Goal: Navigation & Orientation: Find specific page/section

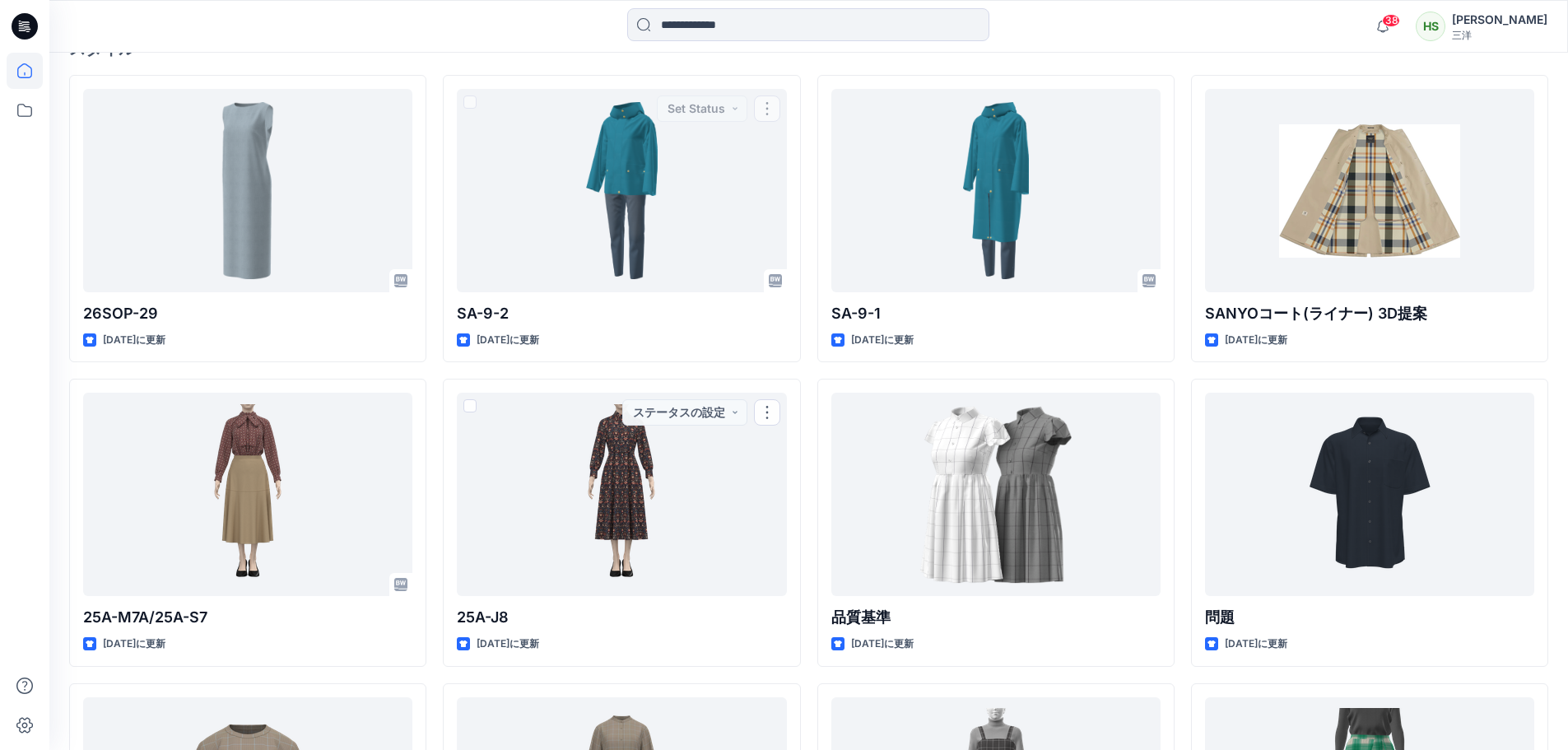
scroll to position [164, 0]
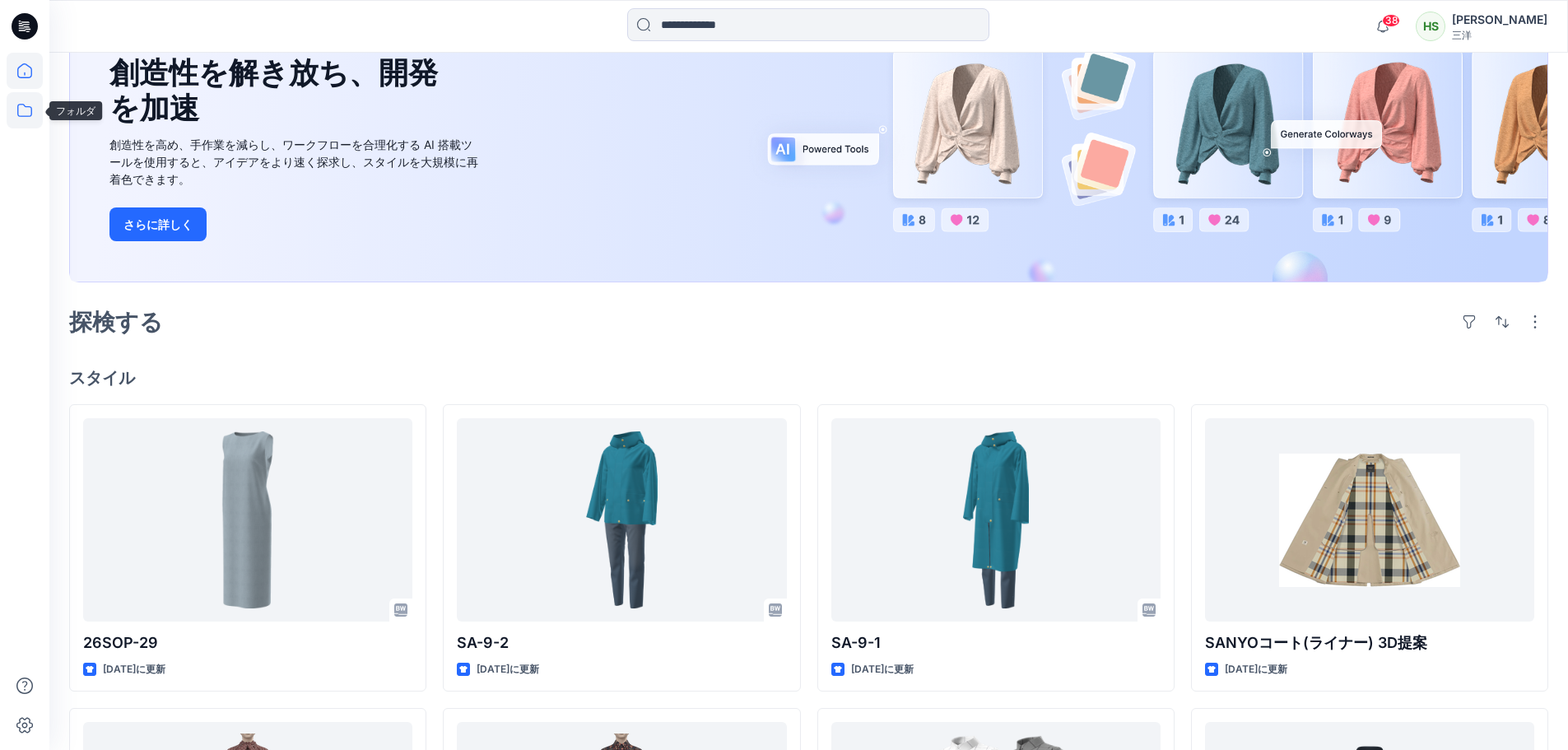
click at [13, 103] on icon at bounding box center [24, 109] width 36 height 36
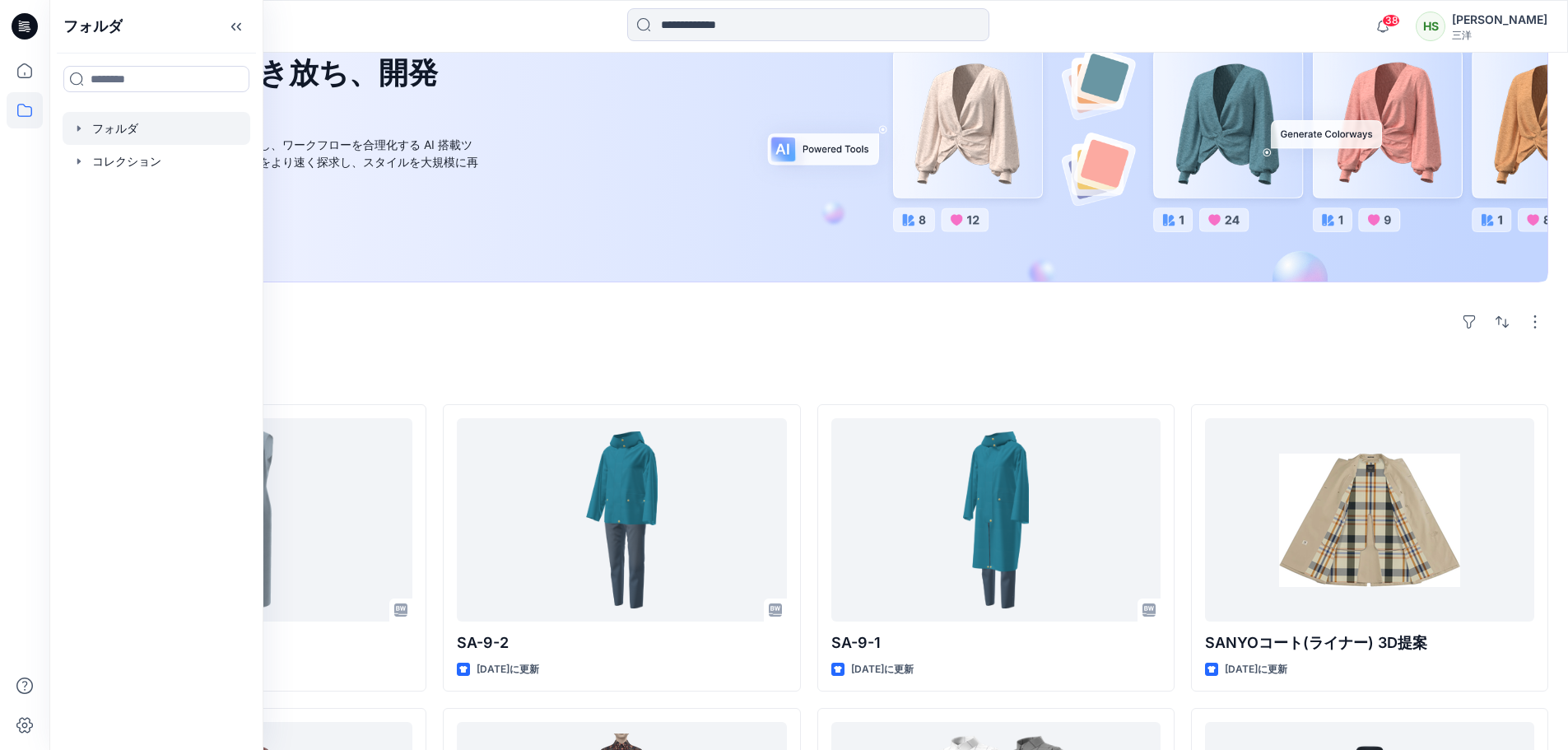
click at [143, 126] on div at bounding box center [156, 129] width 187 height 33
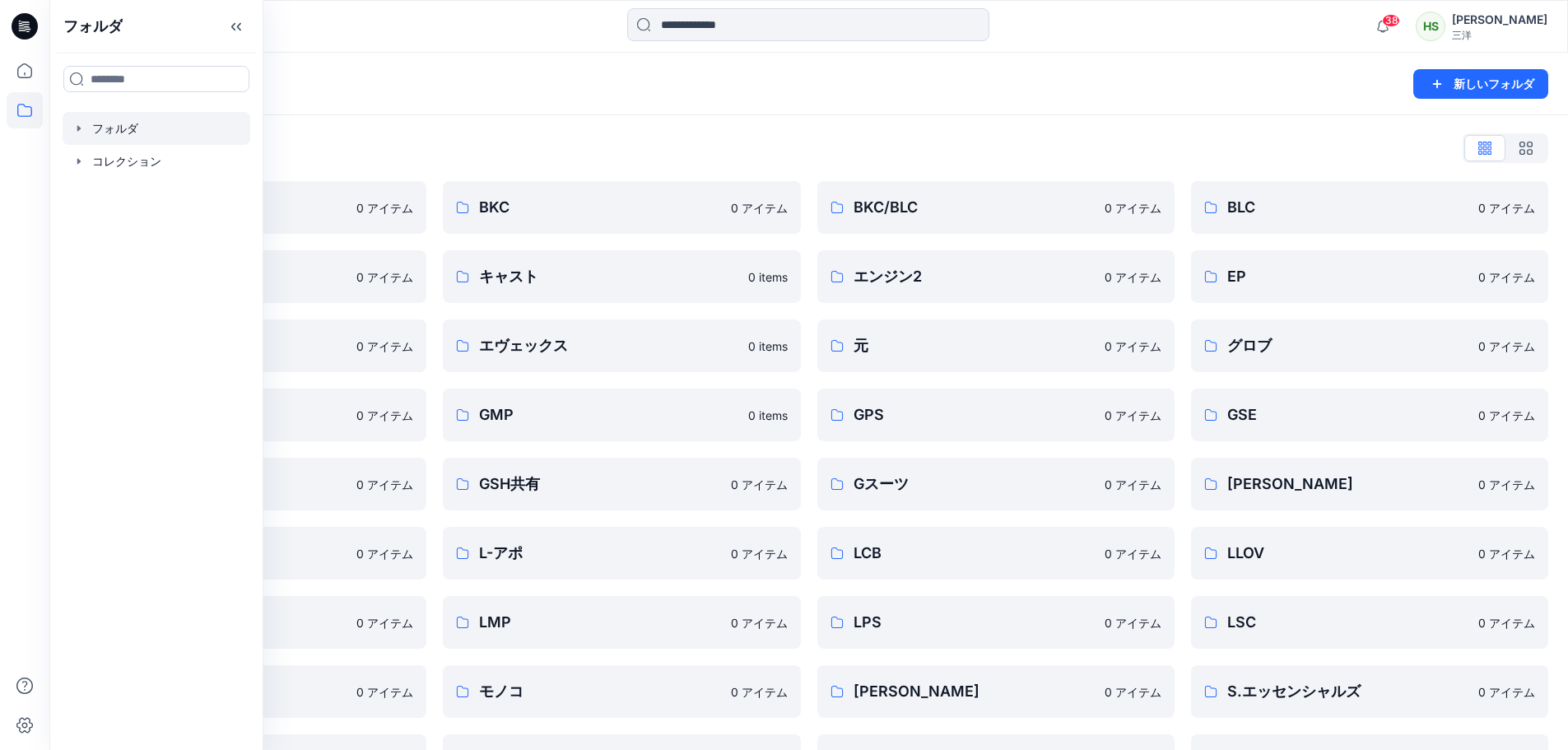
click at [531, 126] on div "フォルダリスト AMA 0 アイテム CADチーム 0 アイテム EPU 0 アイテム GML 0 アイテム GSH 0 アイテム KNT 0 アイテム LM…" at bounding box center [809, 565] width 1518 height 899
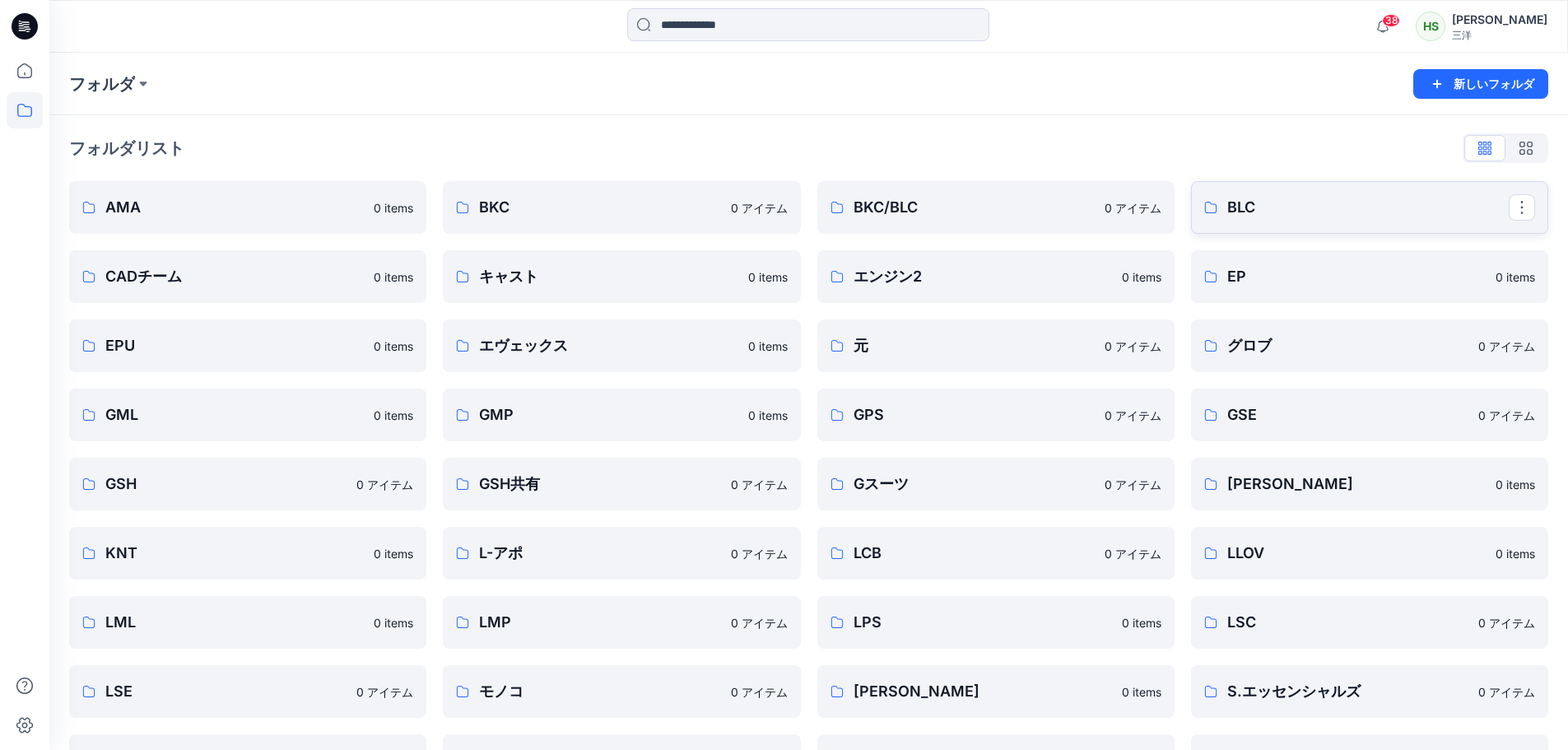
click at [1115, 203] on p "BLC" at bounding box center [1368, 207] width 282 height 23
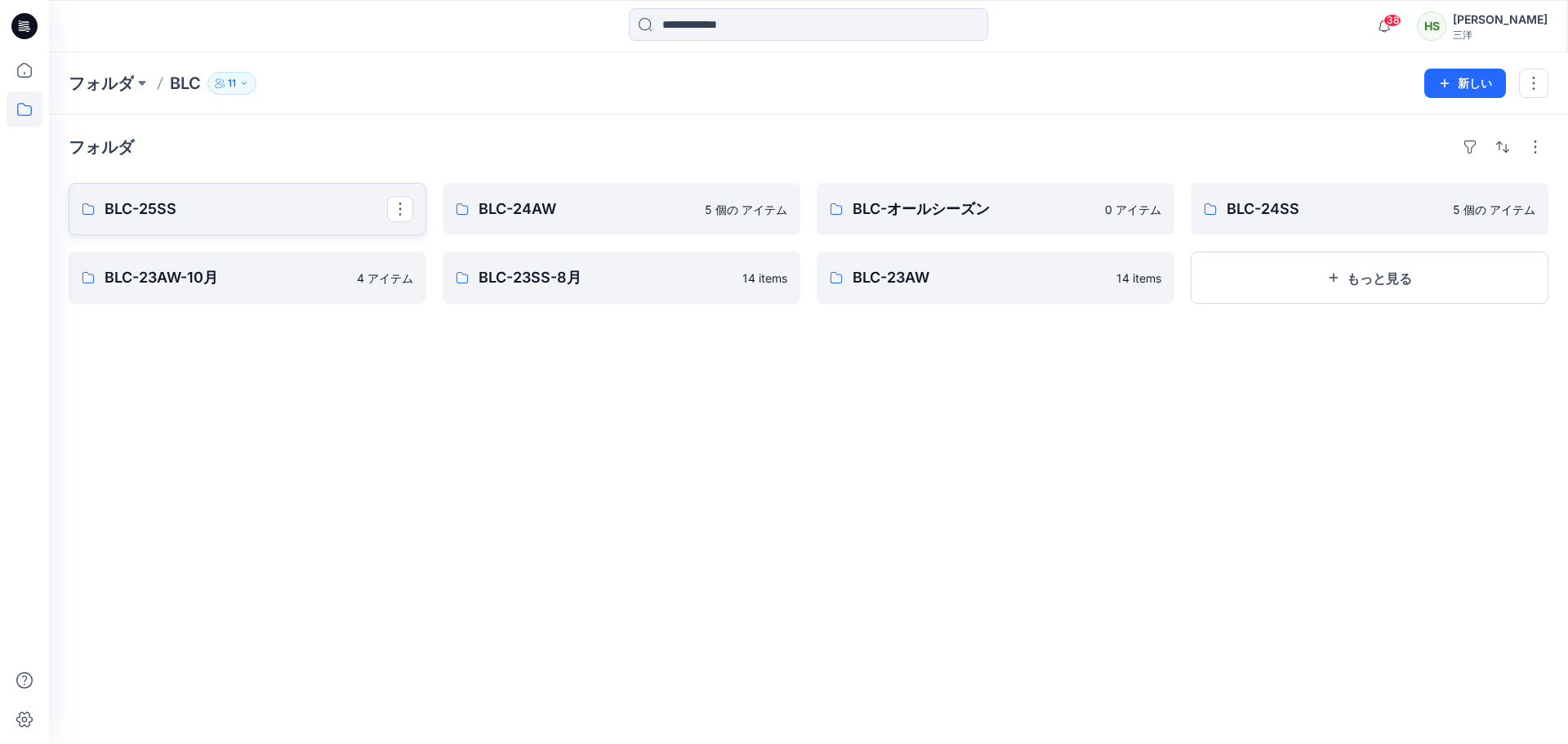
click at [241, 219] on p "BLC-25SS" at bounding box center [246, 209] width 282 height 23
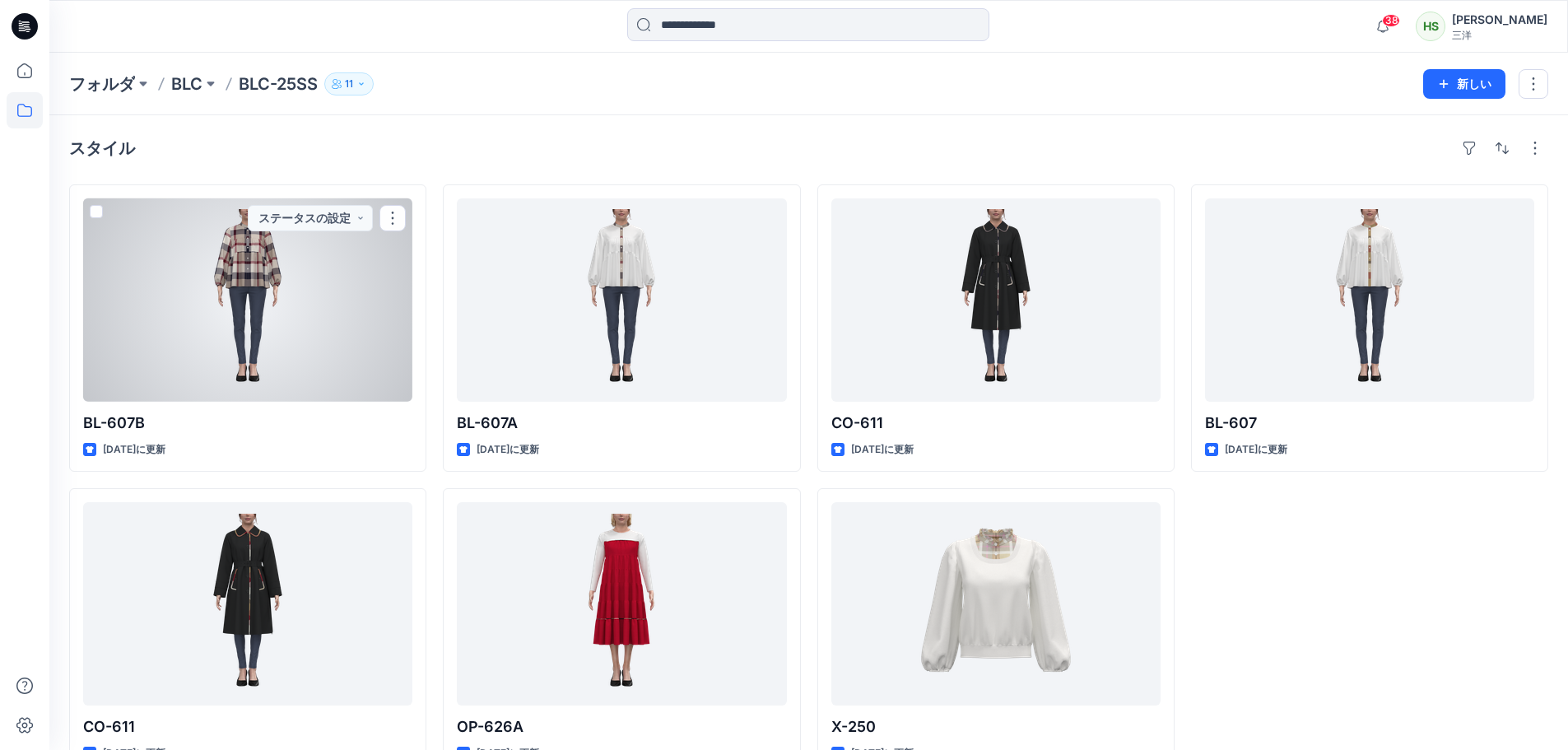
drag, startPoint x: 317, startPoint y: 269, endPoint x: 729, endPoint y: 133, distance: 433.9
click at [317, 269] on div at bounding box center [248, 299] width 330 height 203
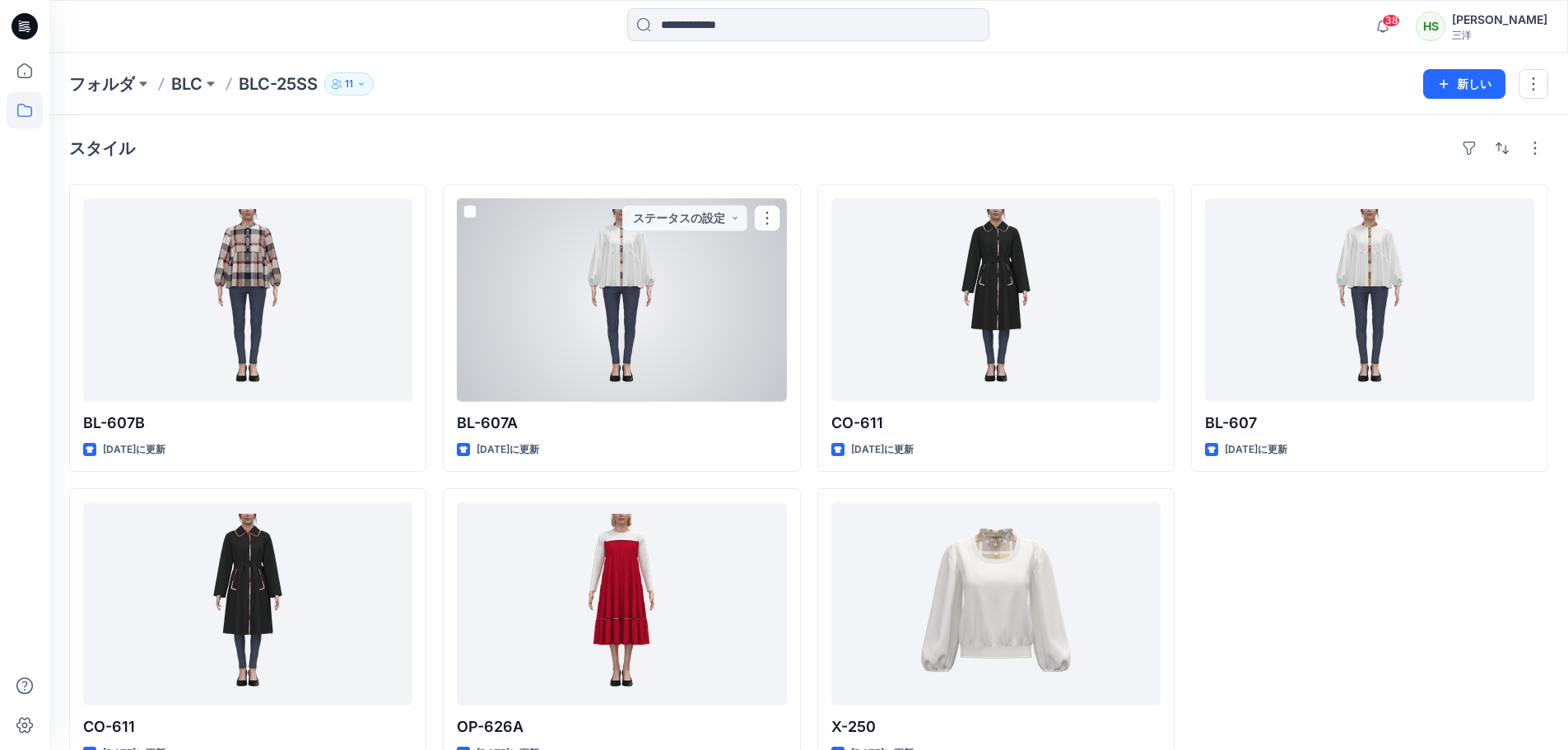
drag, startPoint x: 647, startPoint y: 243, endPoint x: 658, endPoint y: 238, distance: 12.1
click at [647, 243] on div at bounding box center [622, 299] width 330 height 203
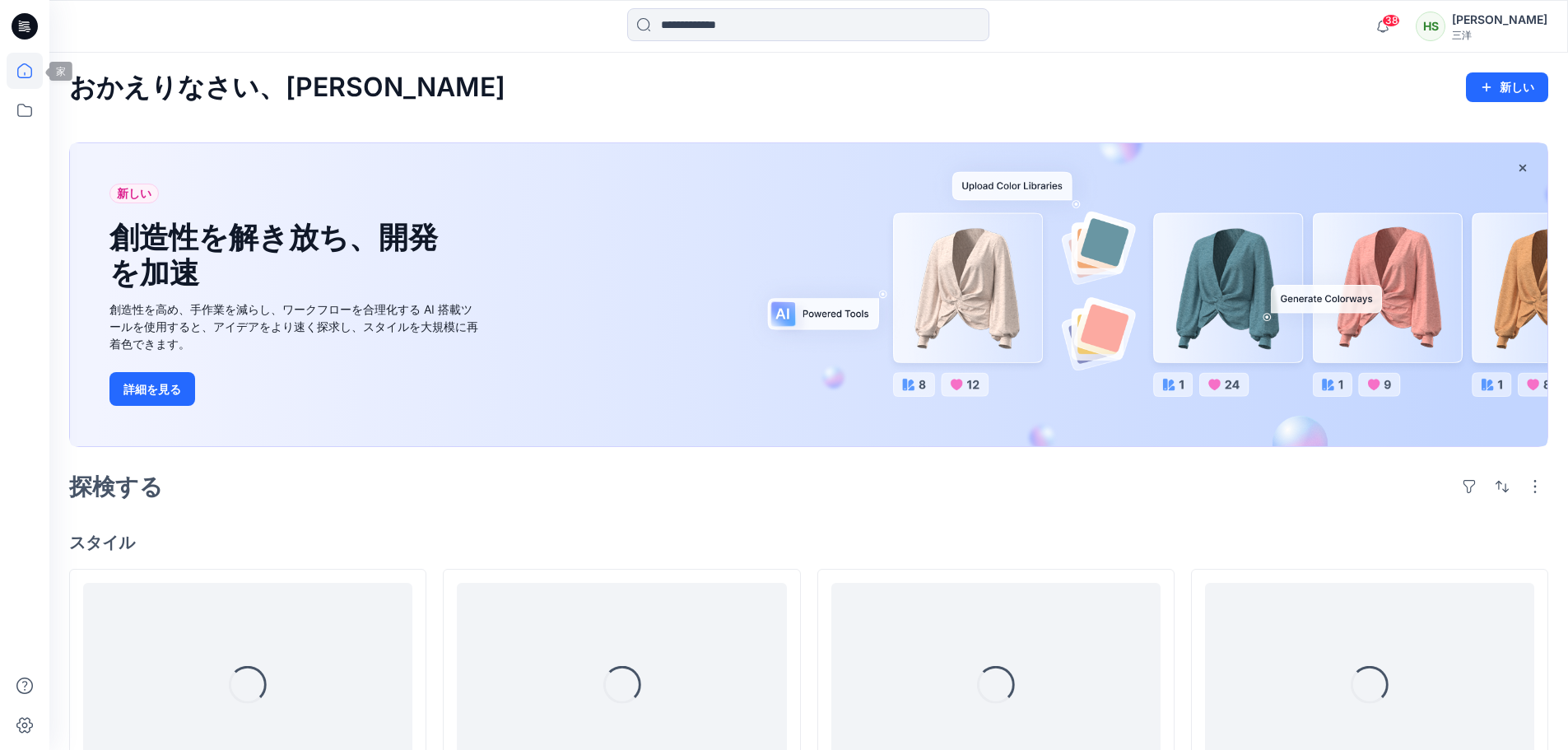
click at [20, 83] on icon at bounding box center [24, 70] width 36 height 36
click at [22, 118] on icon at bounding box center [24, 109] width 36 height 36
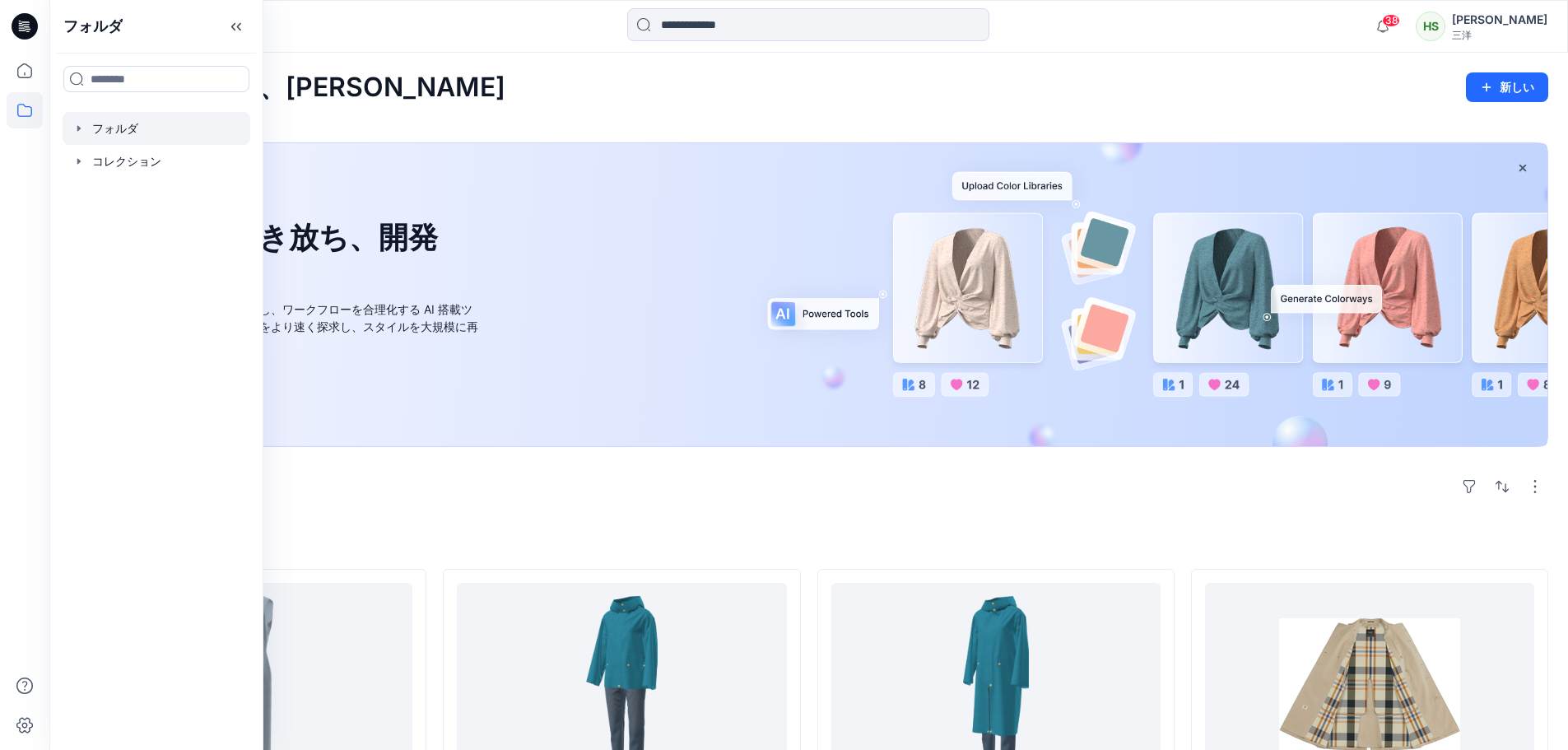
click at [153, 129] on div at bounding box center [156, 129] width 187 height 33
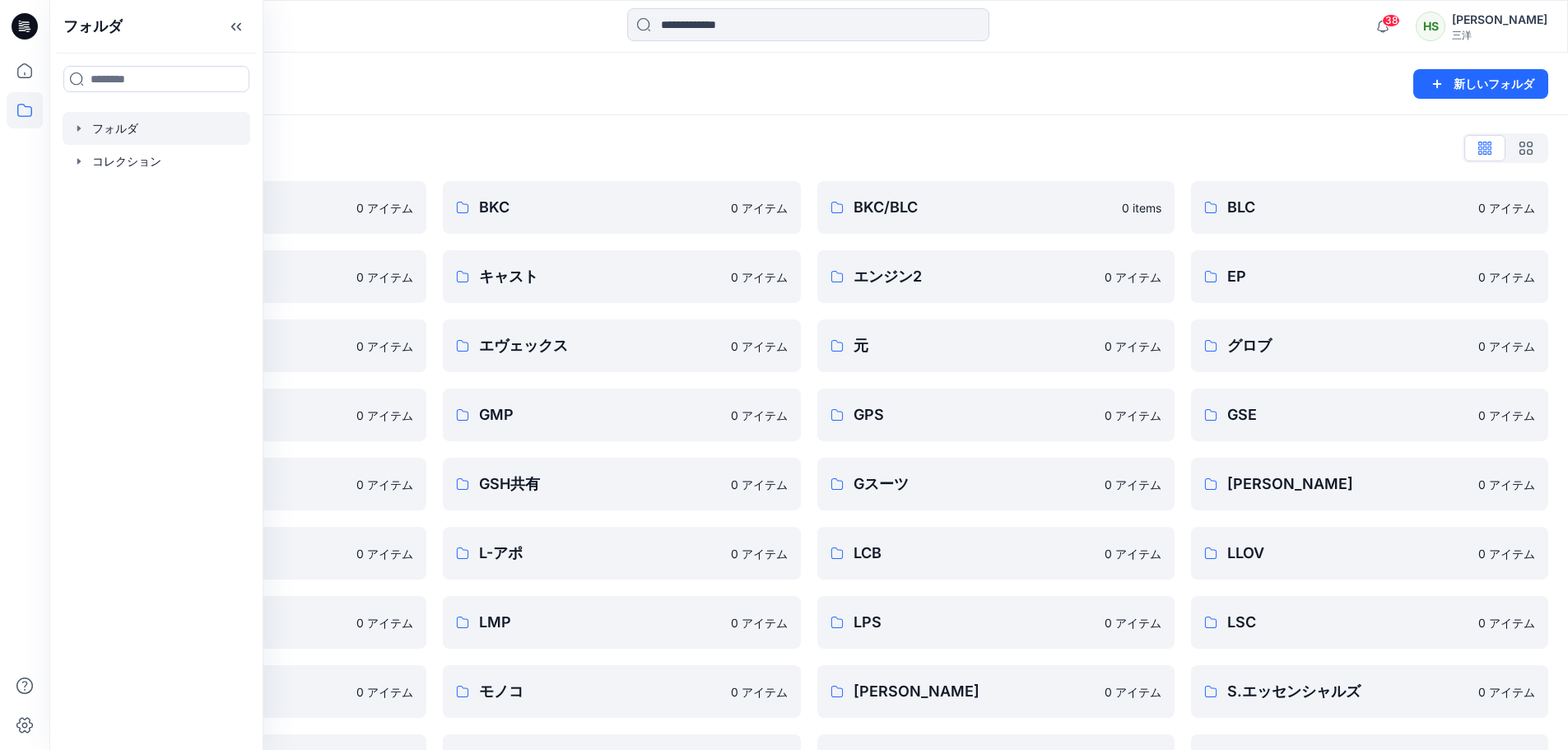
click at [952, 128] on div "フォルダリスト AMA 0 アイテム CADチーム 0 アイテム EPU 0 アイテム GML 0 アイテム GSH 0 アイテム KNT 0 アイテム LM…" at bounding box center [809, 565] width 1518 height 899
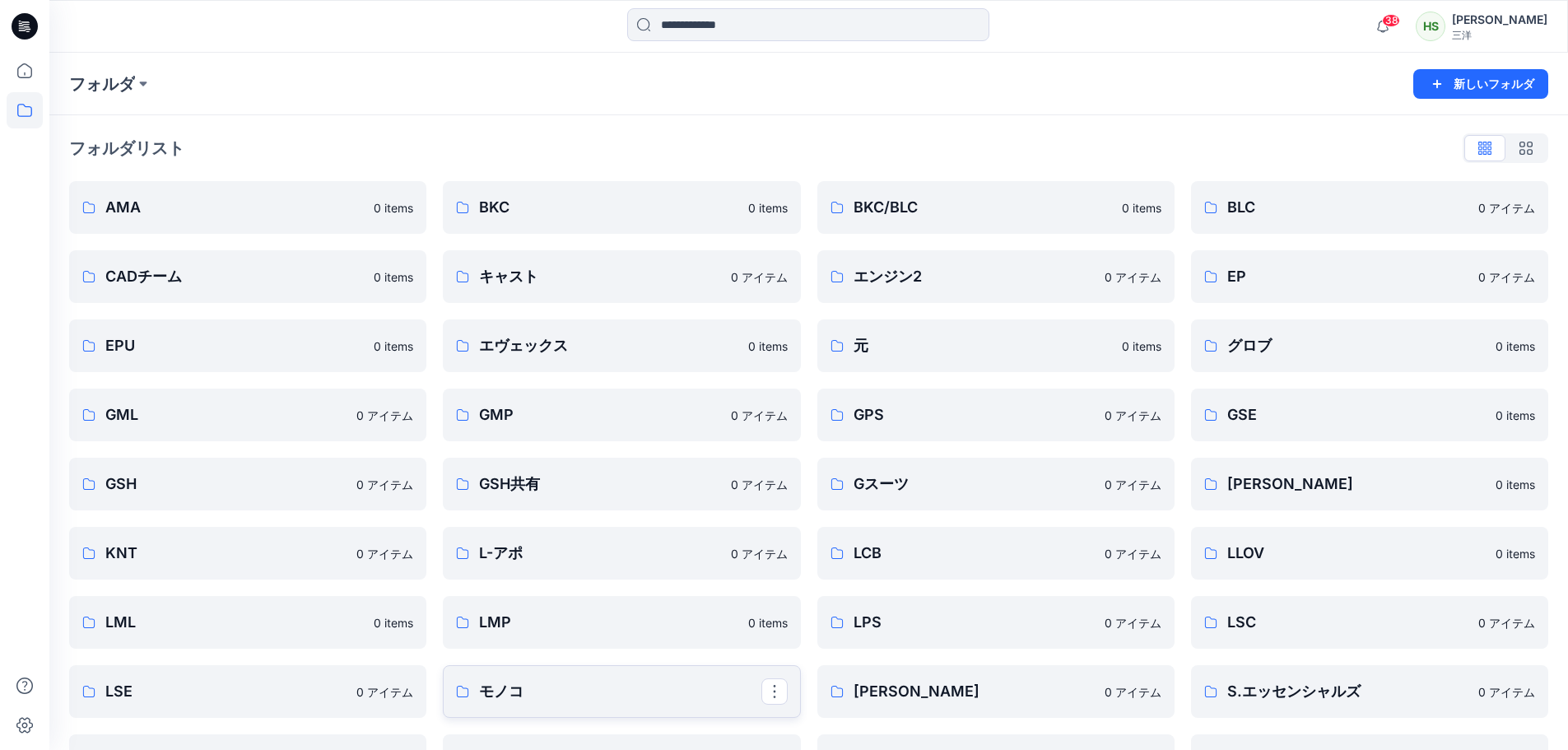
scroll to position [83, 0]
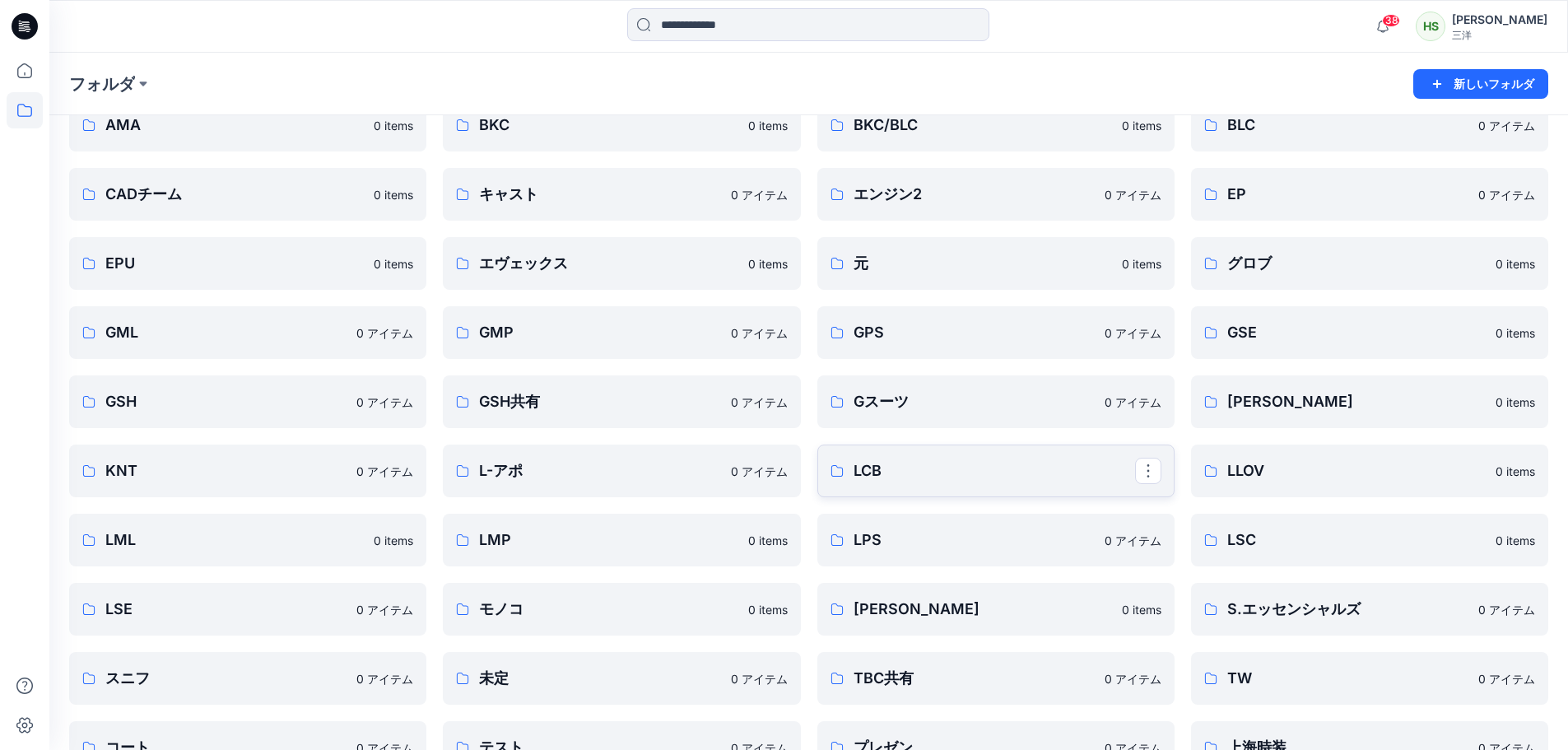
click at [893, 482] on link "LCB" at bounding box center [995, 470] width 357 height 52
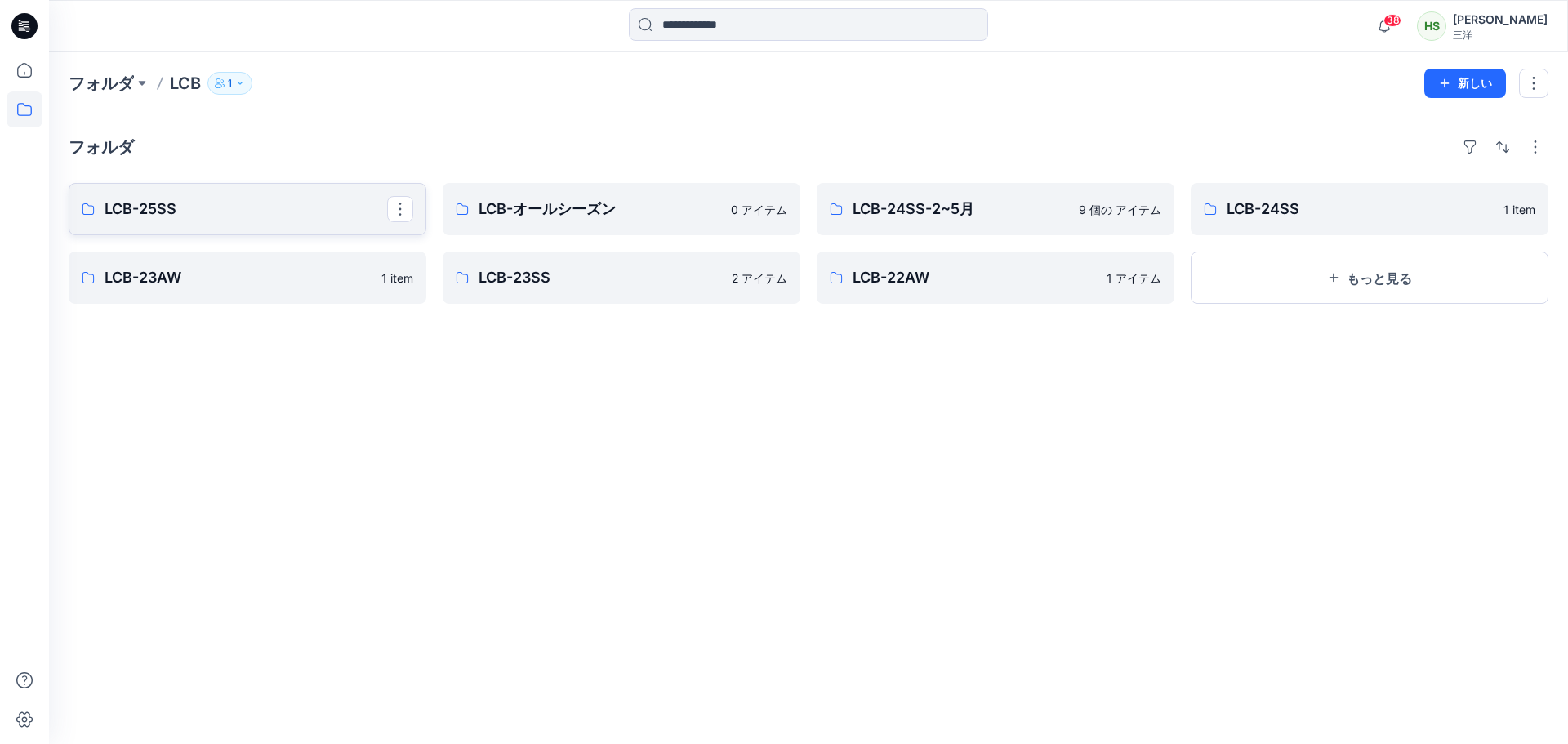
click at [269, 224] on link "LCB-25SS" at bounding box center [247, 209] width 358 height 52
click at [1308, 284] on button "もっと見る" at bounding box center [1369, 277] width 358 height 52
click at [1455, 83] on button "新しい" at bounding box center [1466, 83] width 82 height 29
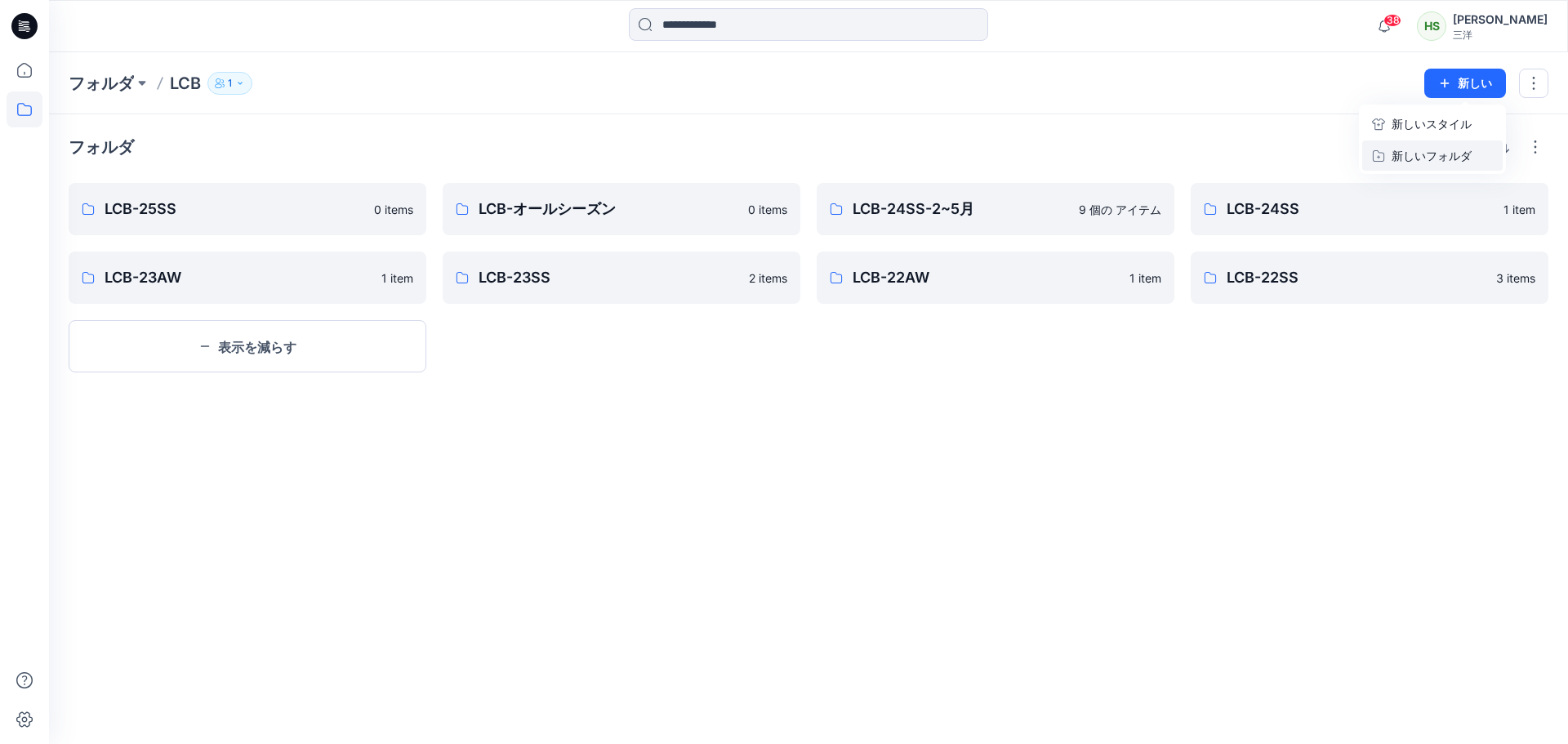
click at [1418, 162] on p "新しいフォルダ" at bounding box center [1432, 155] width 80 height 17
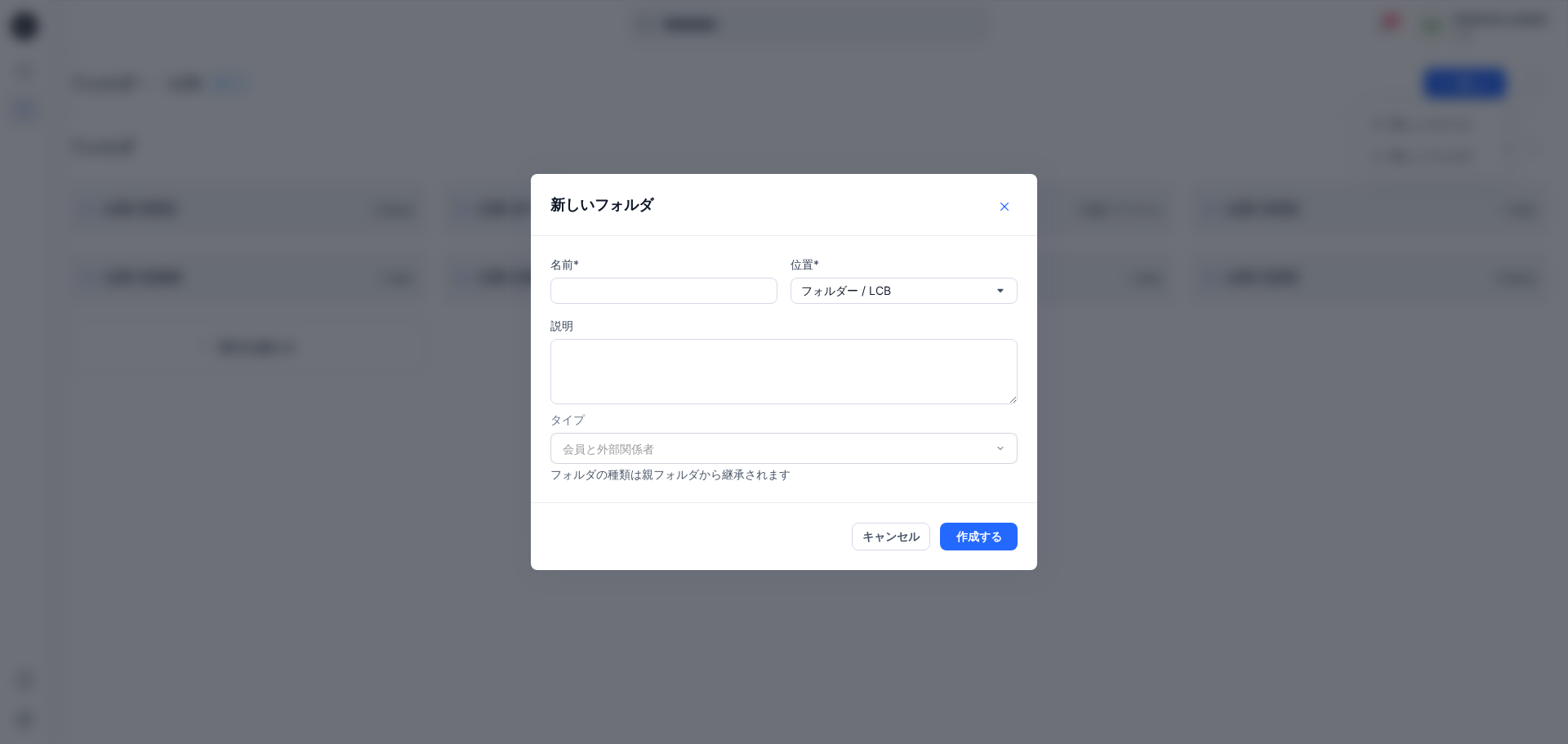
click at [999, 211] on button "近い" at bounding box center [1004, 206] width 26 height 26
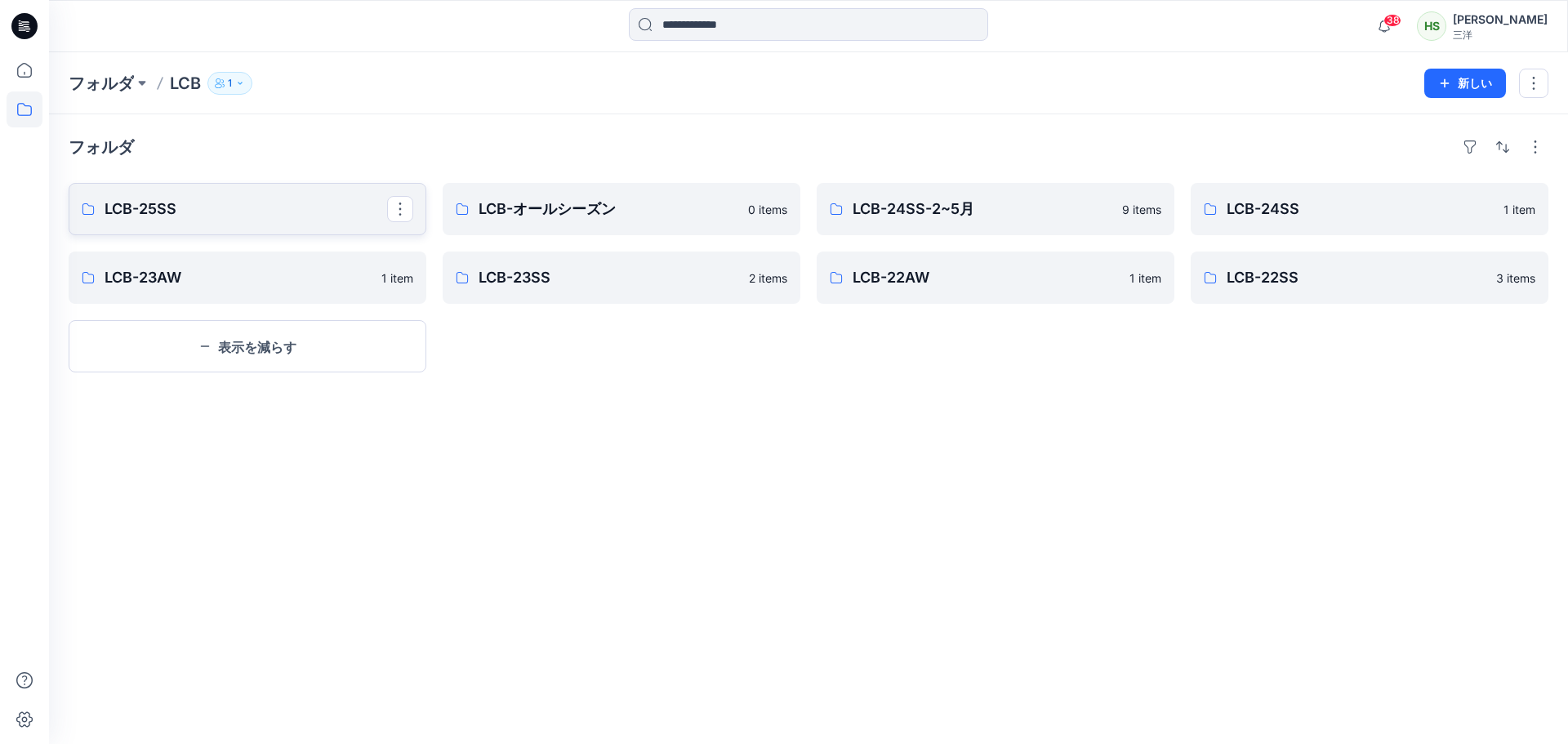
click at [272, 212] on p "LCB-25SS" at bounding box center [246, 209] width 282 height 23
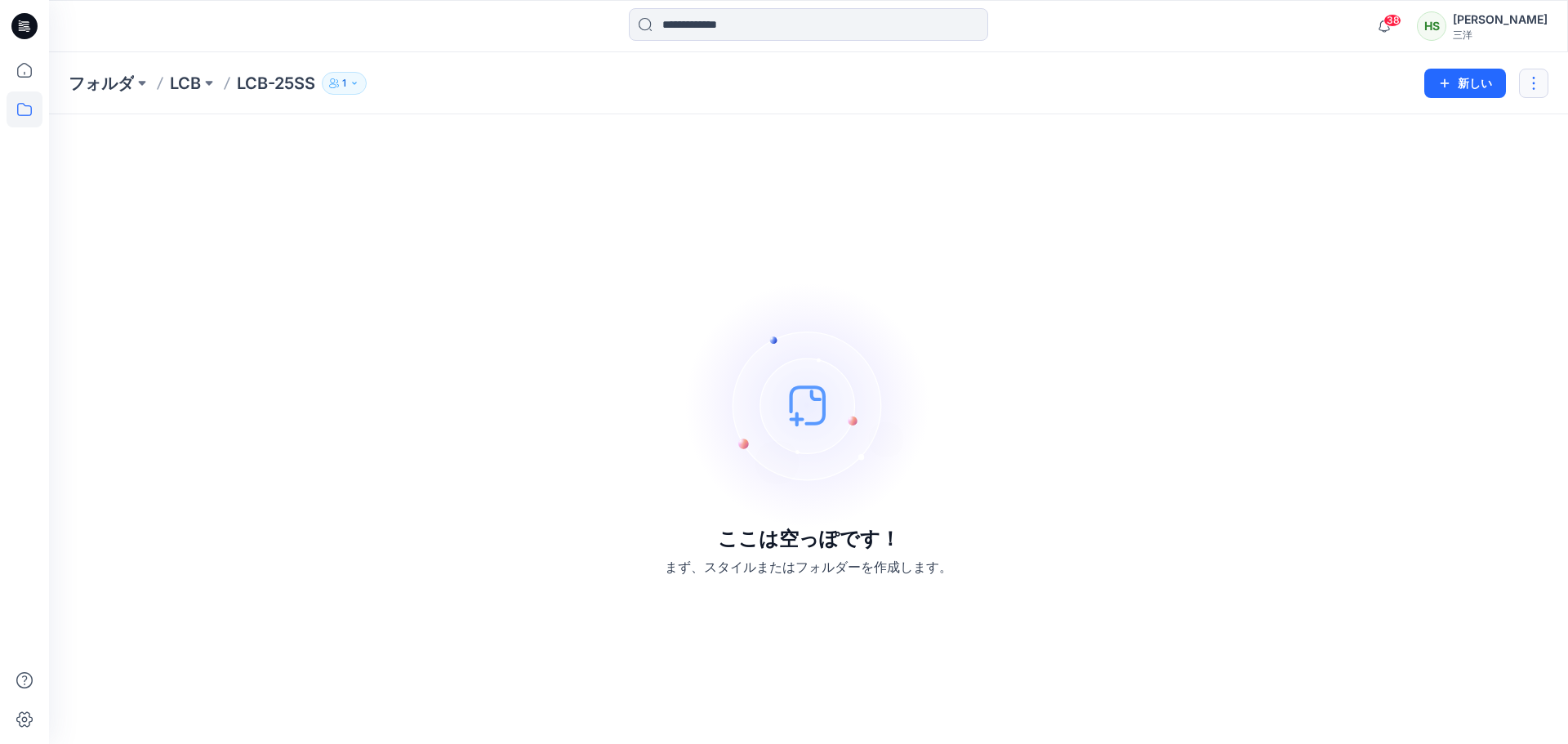
click at [1529, 83] on button "button" at bounding box center [1534, 83] width 29 height 29
click at [1484, 124] on button "編集" at bounding box center [1458, 122] width 177 height 30
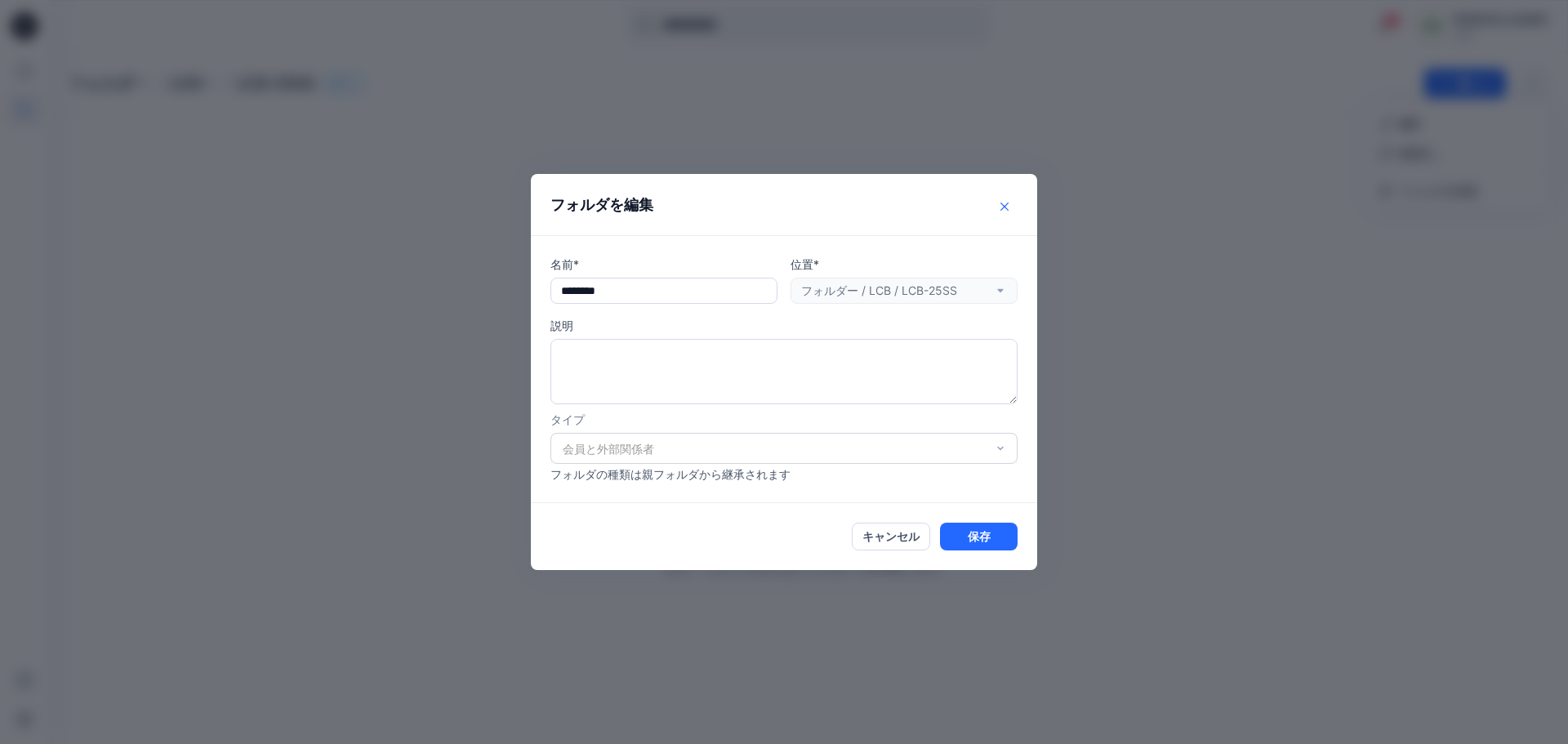
click at [1015, 200] on button "近い" at bounding box center [1004, 206] width 26 height 26
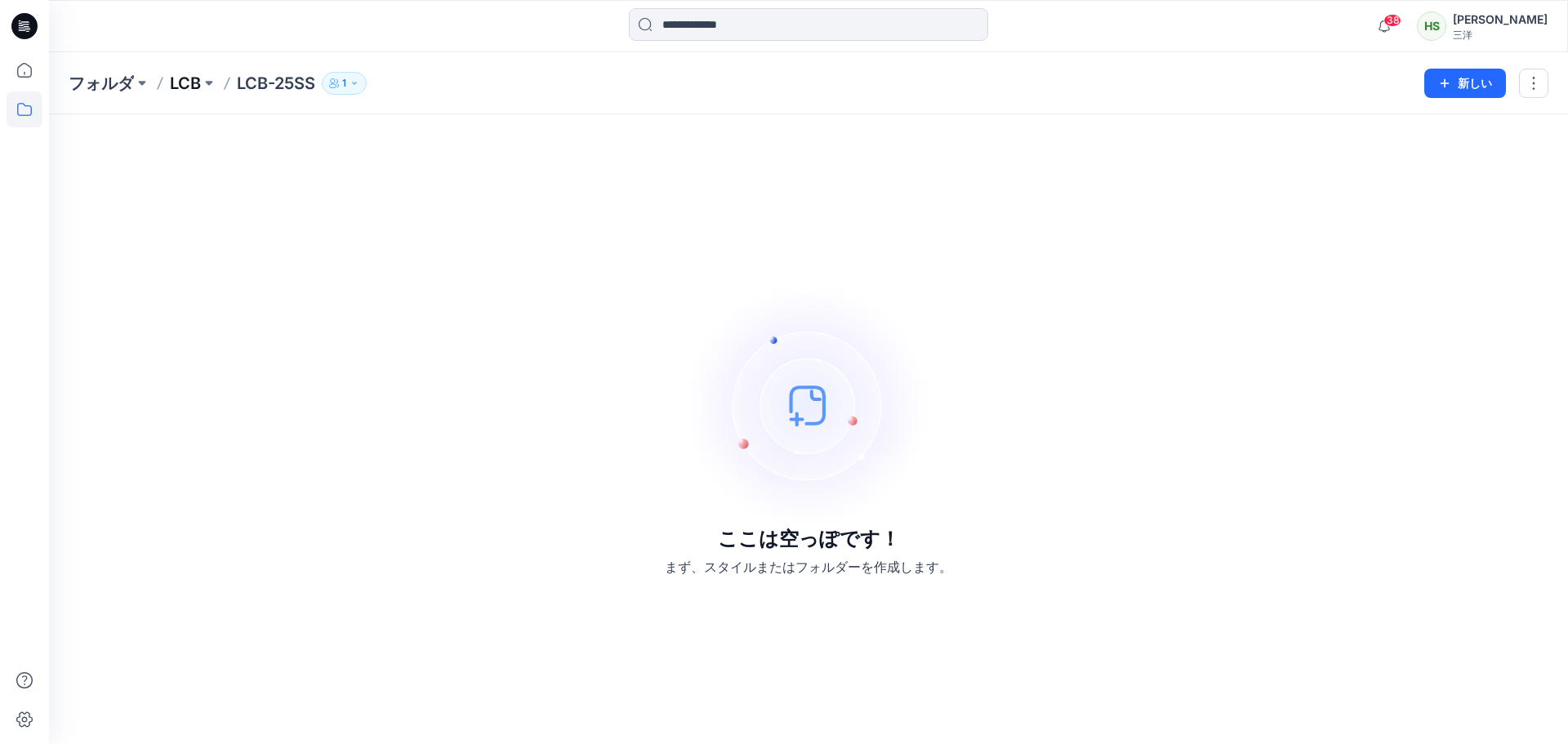
click at [190, 78] on font "LCB" at bounding box center [185, 84] width 31 height 20
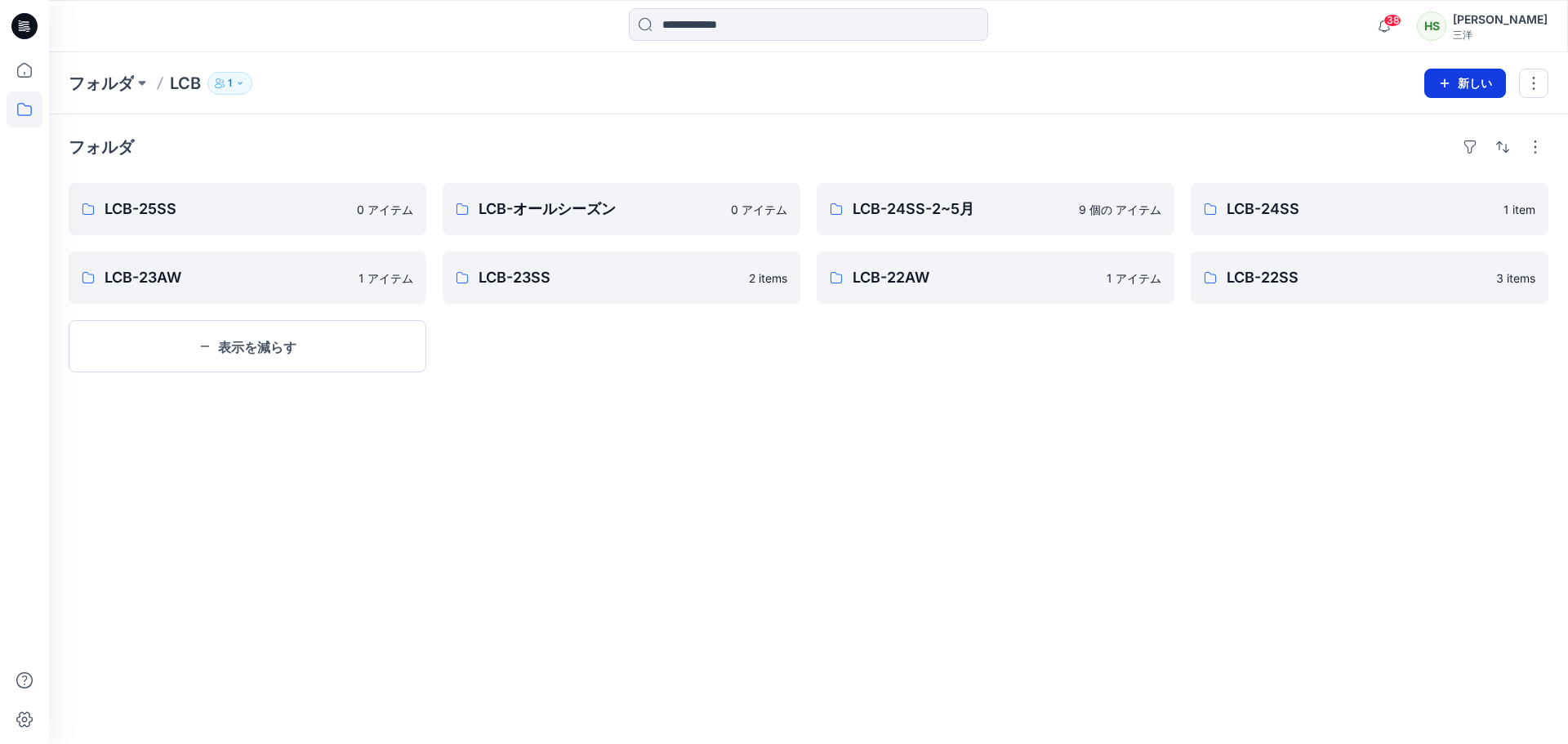
click at [1451, 85] on button "新しい" at bounding box center [1466, 83] width 82 height 29
click at [1399, 153] on font "新しいフォルダ" at bounding box center [1432, 155] width 80 height 14
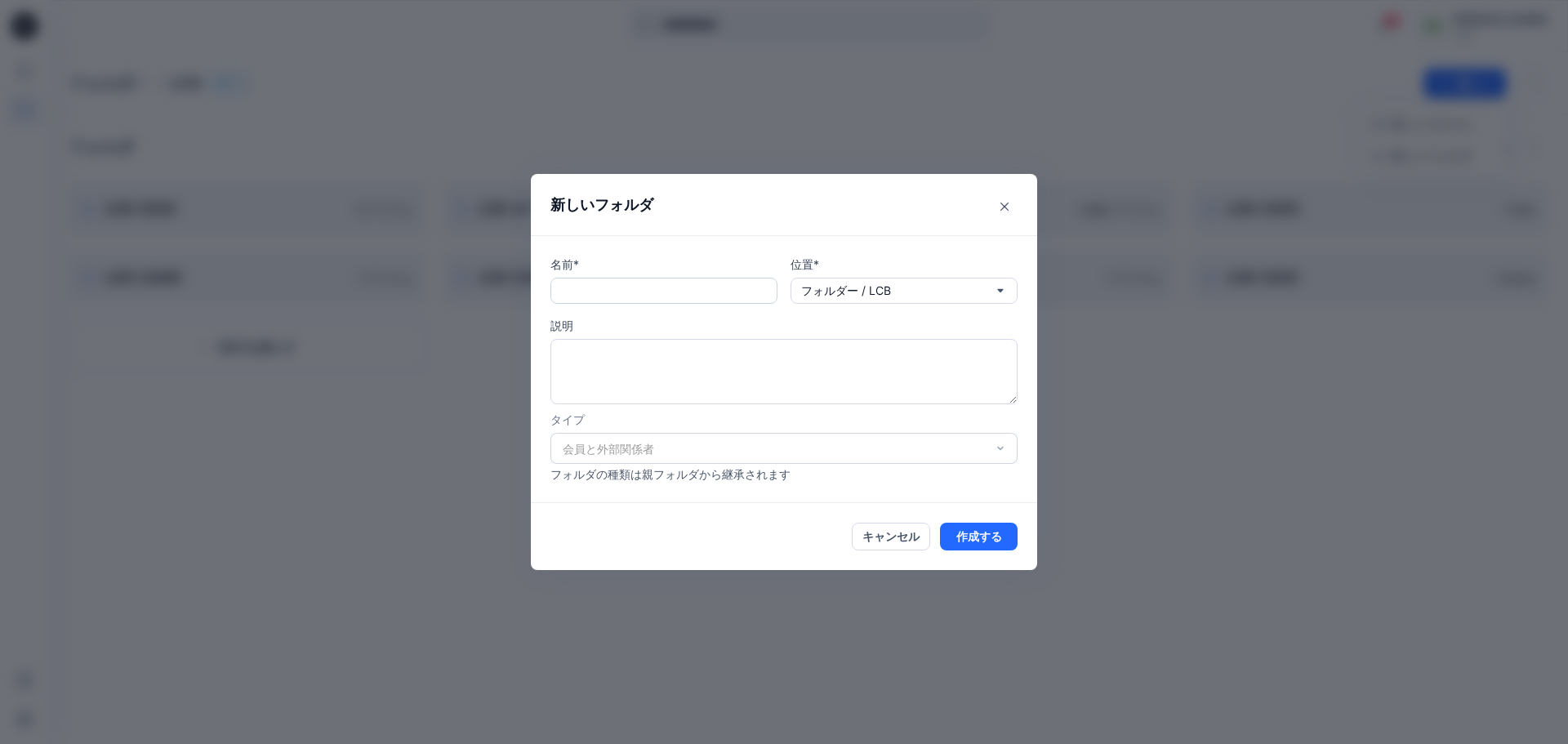
click at [702, 283] on input "text" at bounding box center [663, 290] width 227 height 26
type input "********"
click at [980, 535] on font "作成する" at bounding box center [979, 536] width 46 height 14
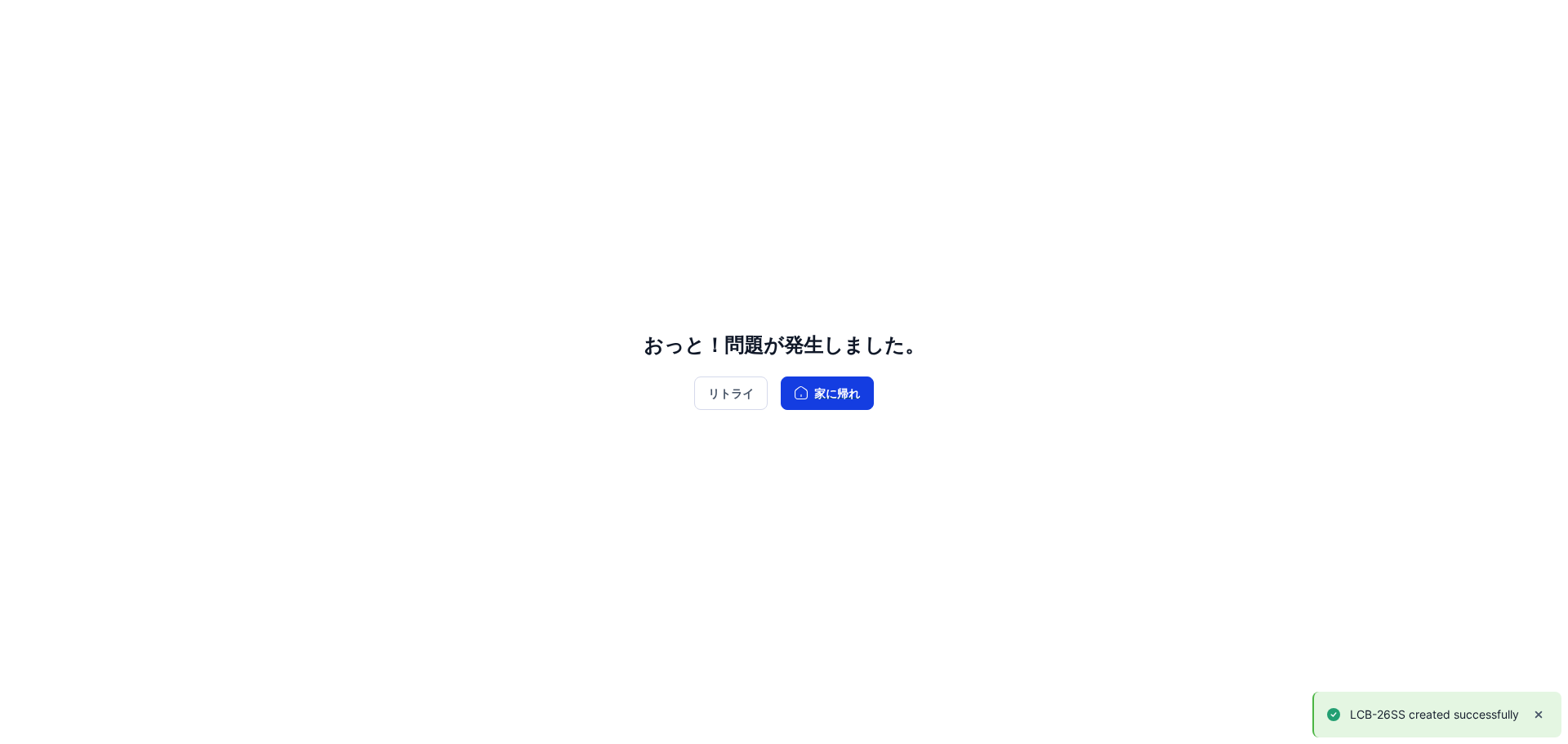
click at [847, 396] on font "家に帰れ" at bounding box center [837, 392] width 46 height 14
click at [745, 392] on font "リトライ" at bounding box center [731, 392] width 46 height 14
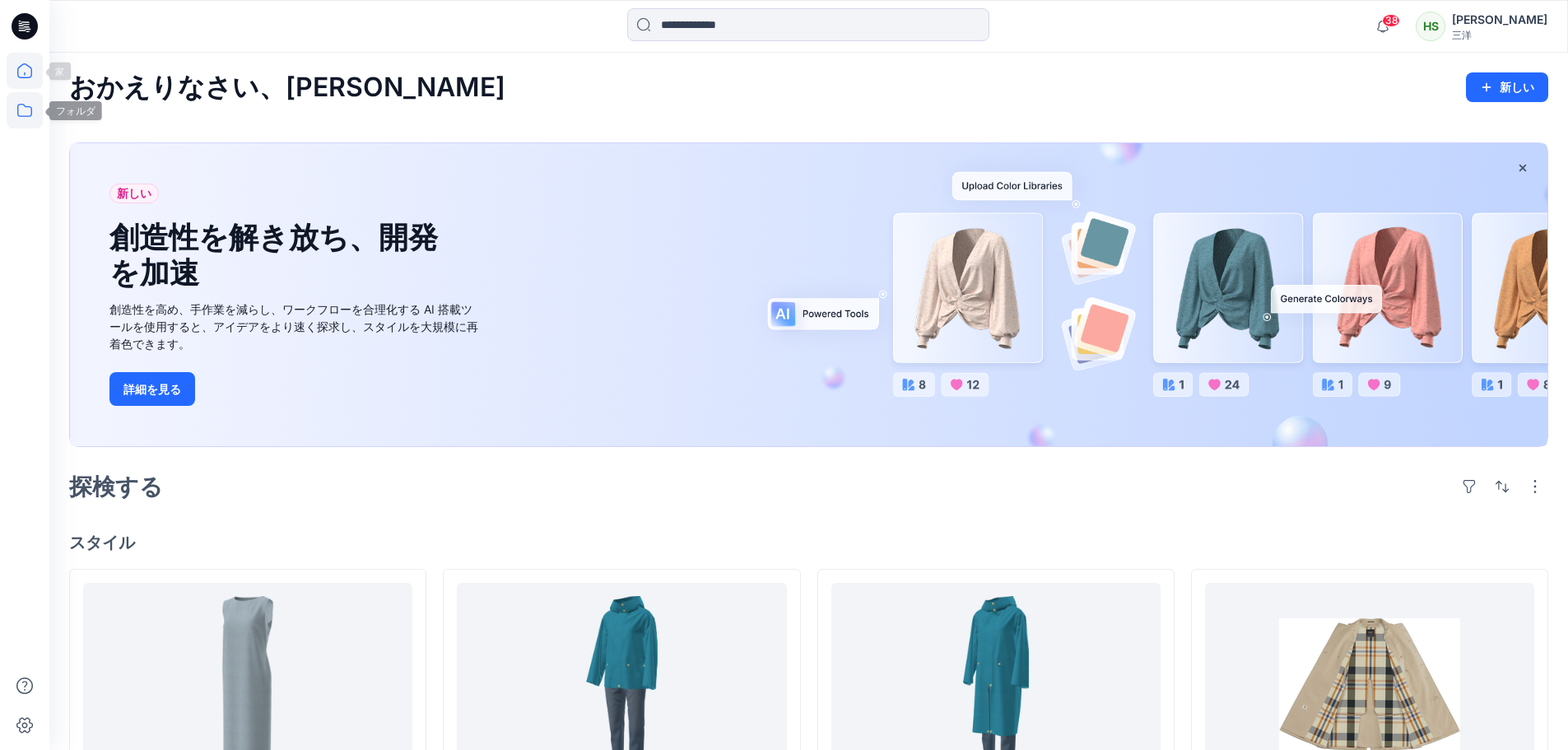
click at [21, 116] on icon at bounding box center [25, 110] width 15 height 13
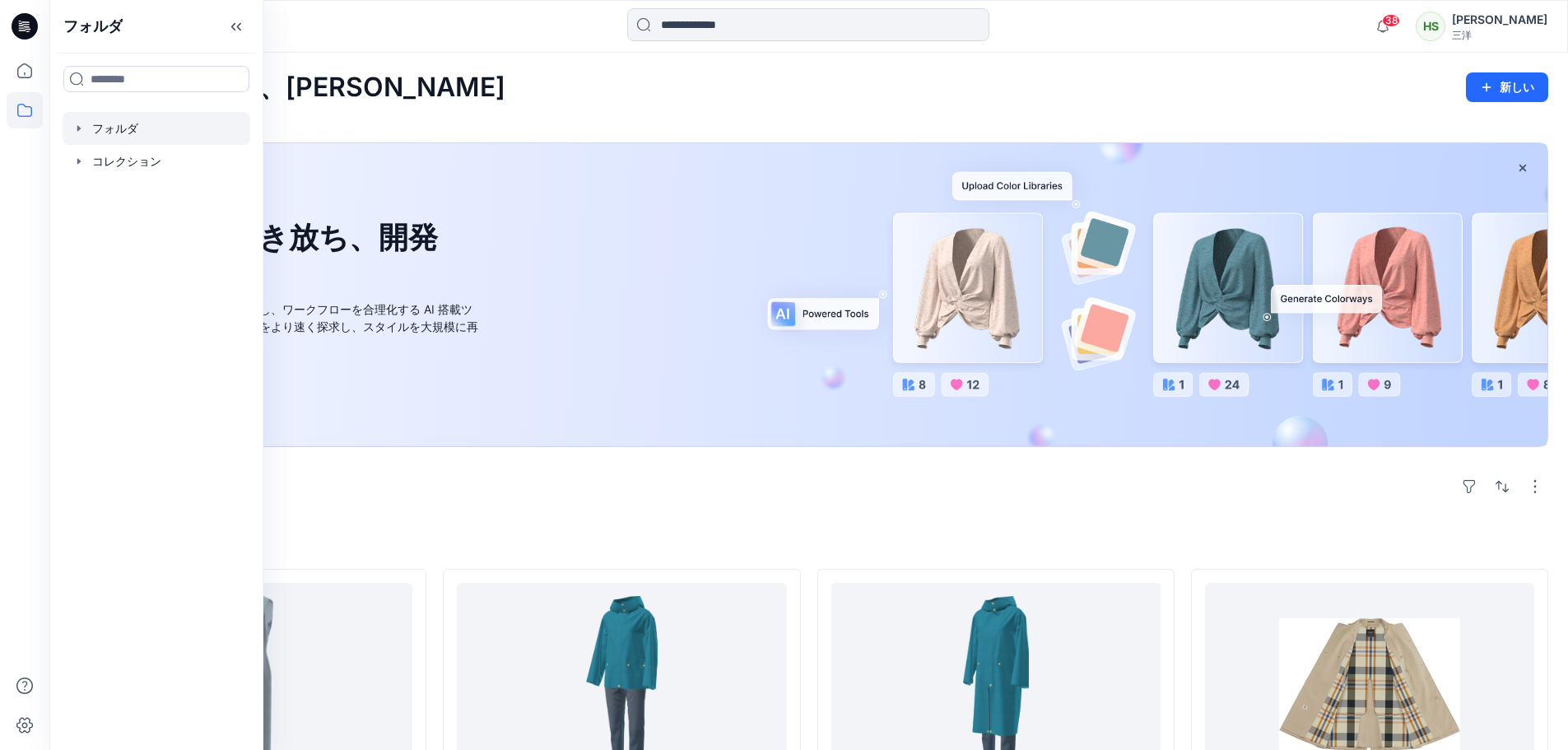
click at [173, 125] on div at bounding box center [156, 129] width 187 height 33
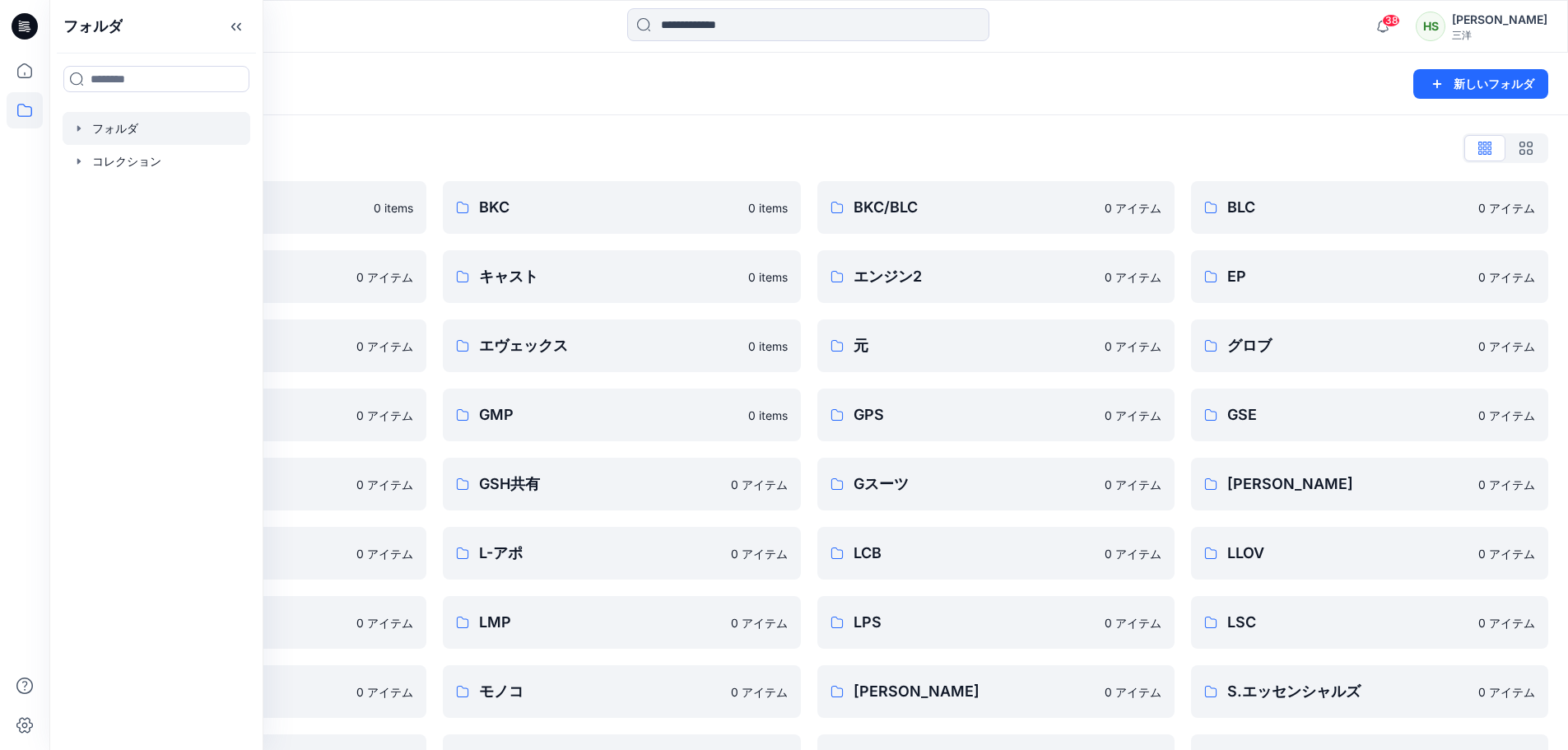
click at [490, 152] on div "フォルダリスト" at bounding box center [808, 148] width 1479 height 27
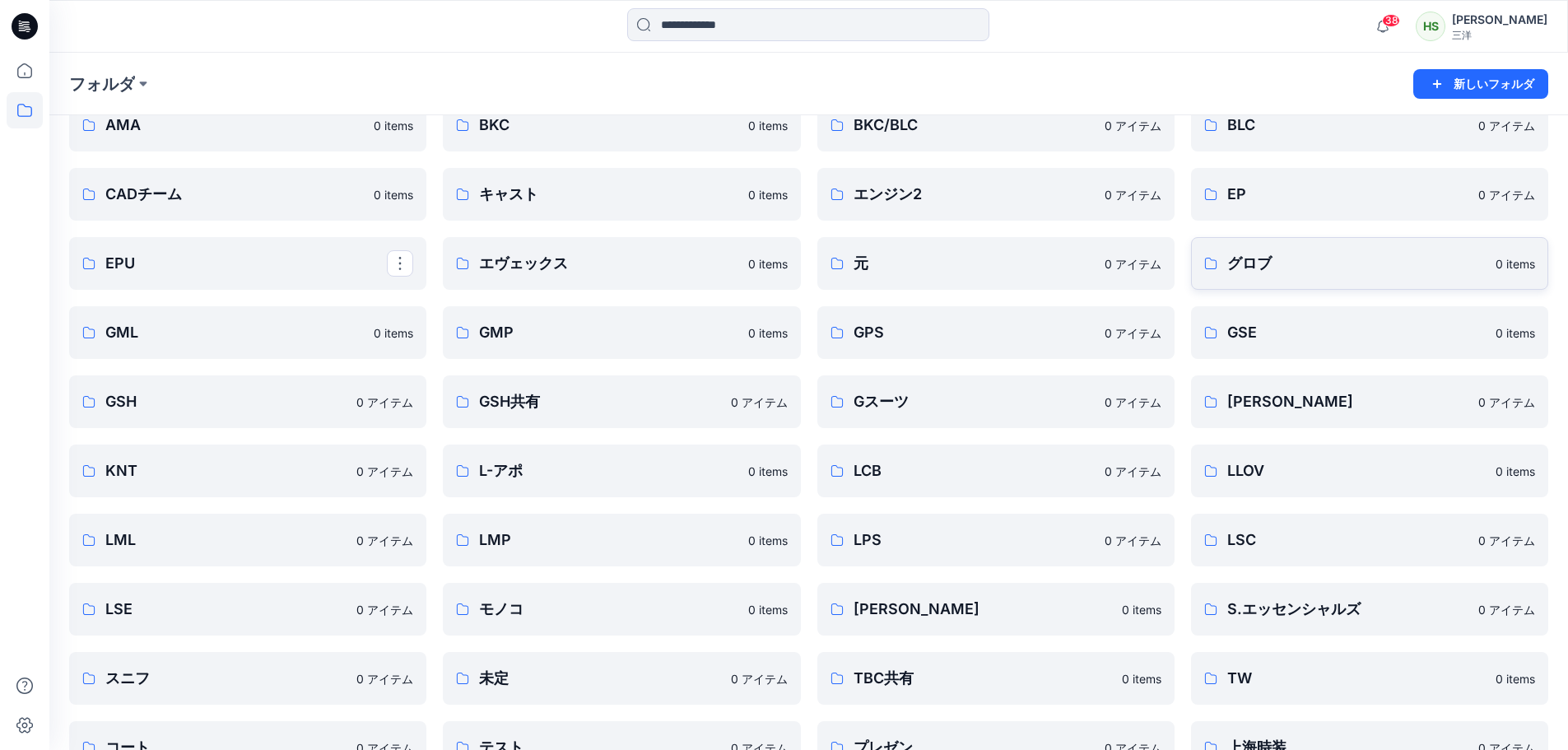
scroll to position [164, 0]
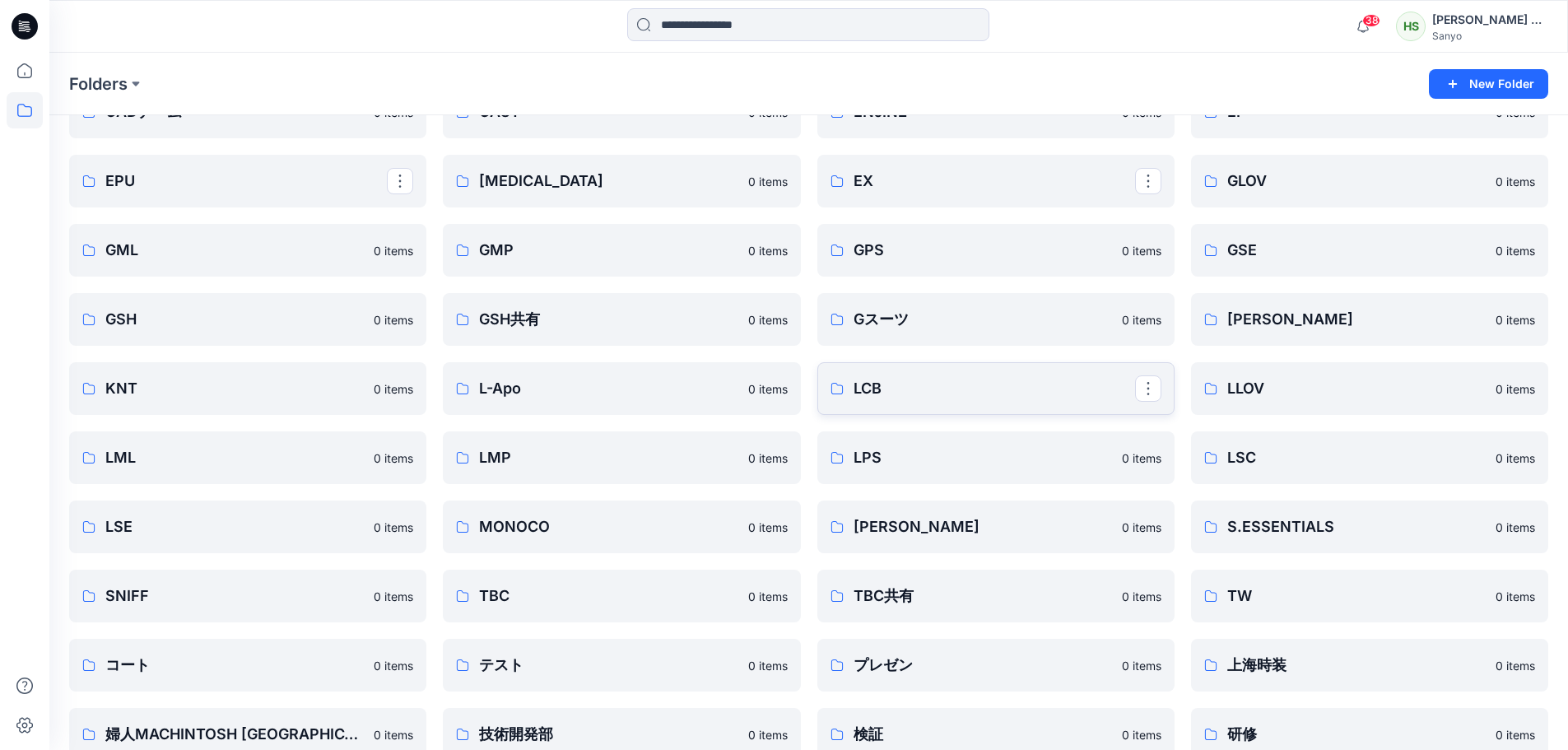
click at [941, 386] on p "LCB" at bounding box center [994, 388] width 282 height 23
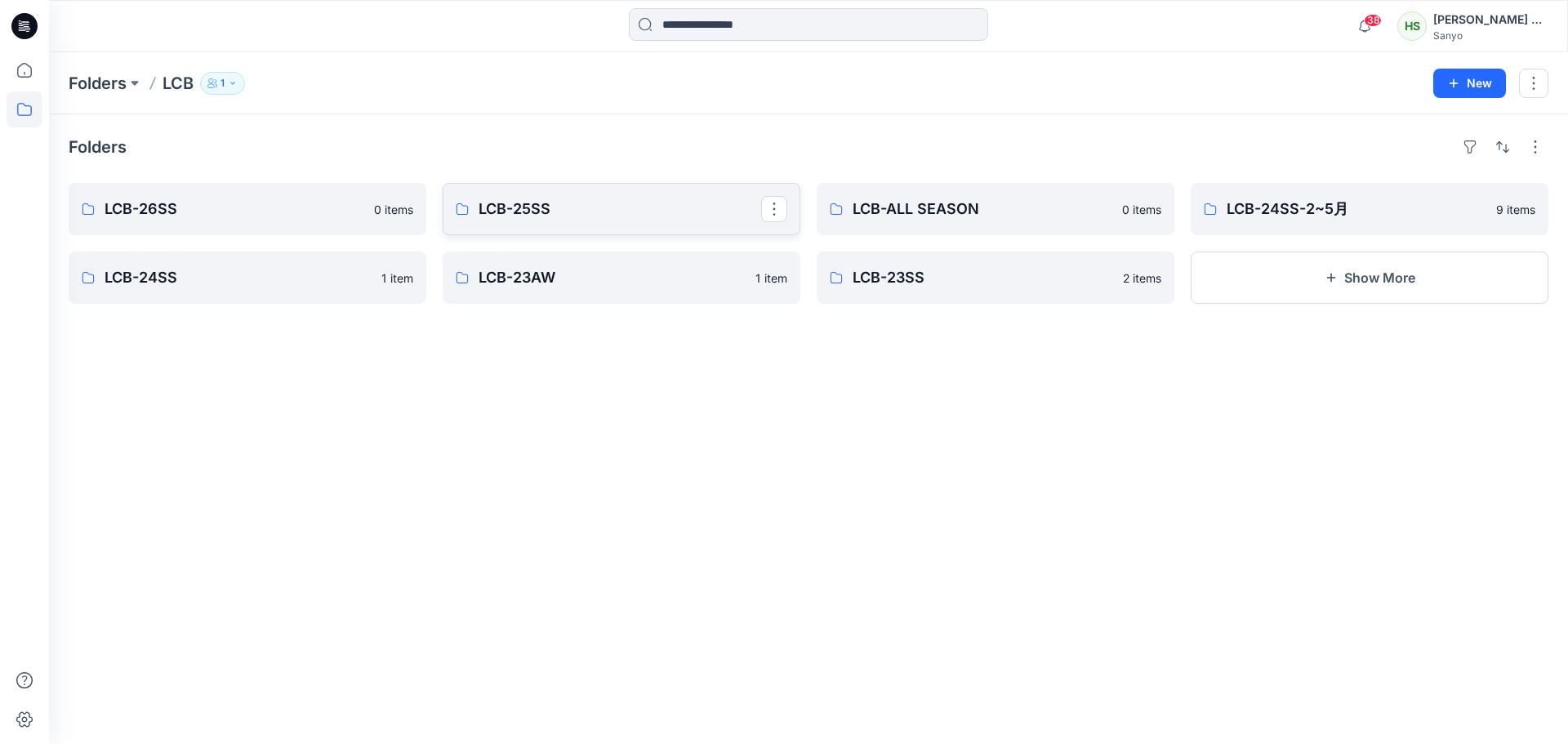
click at [550, 210] on p "LCB-25SS" at bounding box center [620, 209] width 282 height 23
click at [776, 216] on button "button" at bounding box center [774, 209] width 26 height 26
click at [786, 236] on button "Edit" at bounding box center [853, 247] width 177 height 30
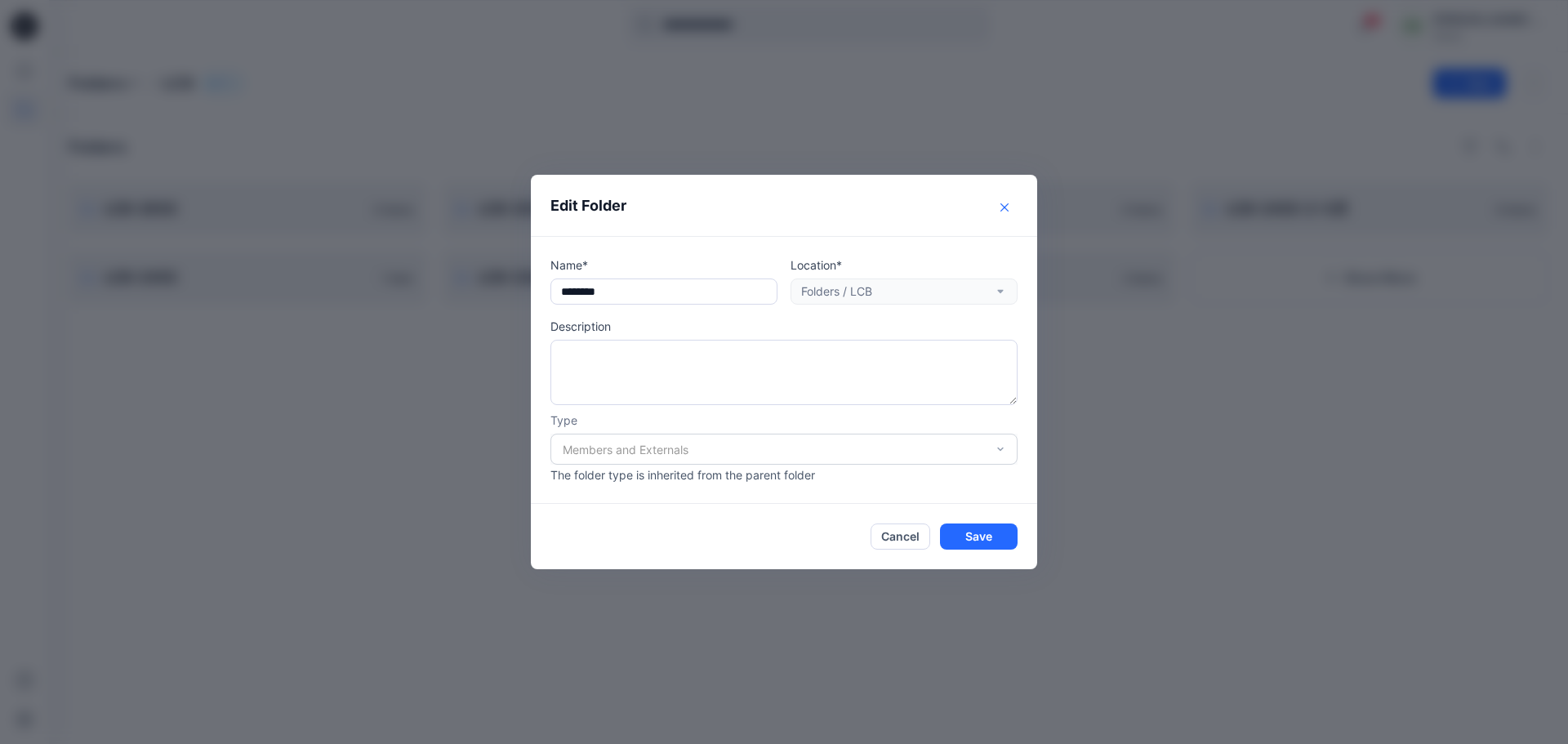
click at [1007, 201] on button "Close" at bounding box center [1004, 207] width 26 height 26
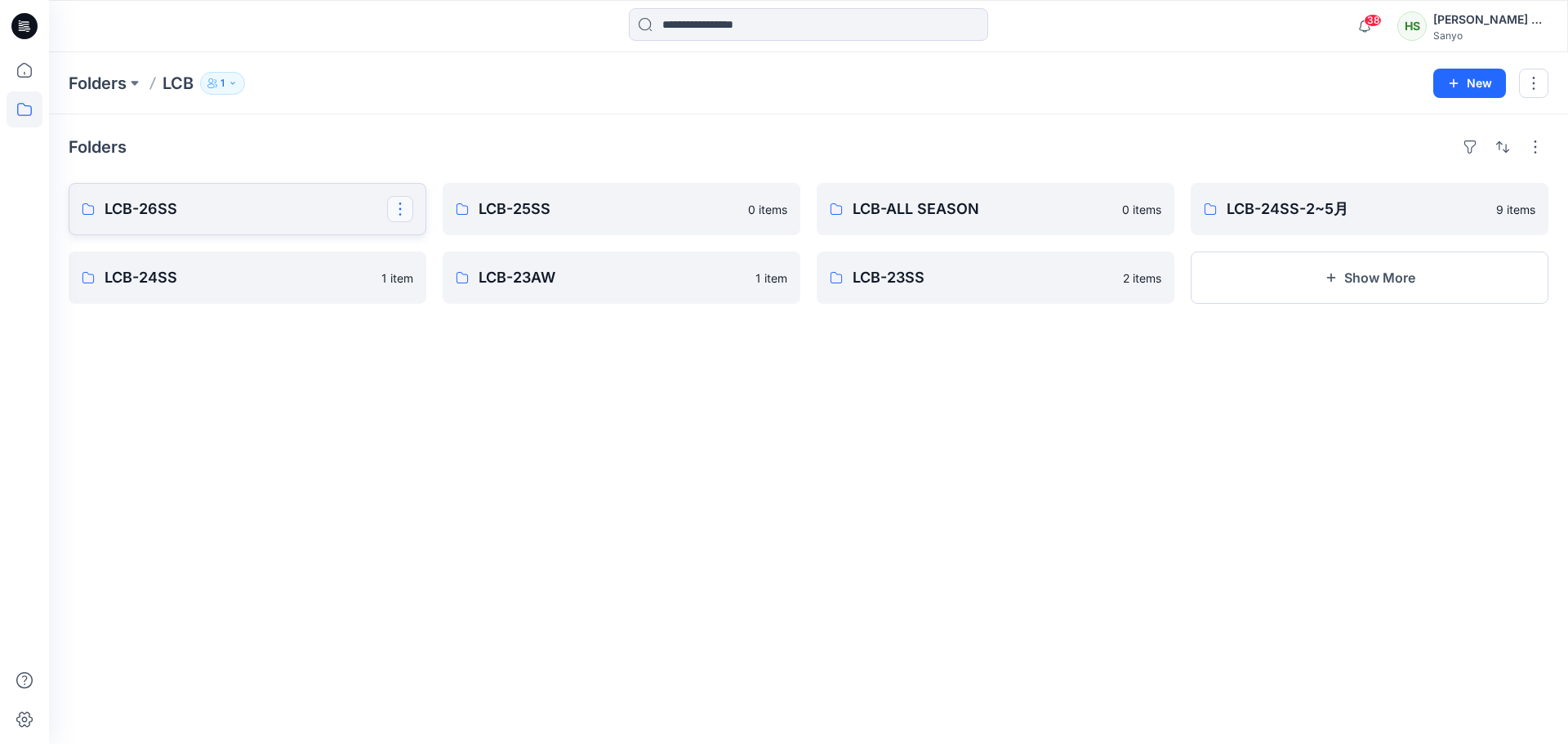
click at [399, 206] on button "button" at bounding box center [400, 209] width 26 height 26
click at [438, 252] on p "Edit" at bounding box center [430, 247] width 20 height 17
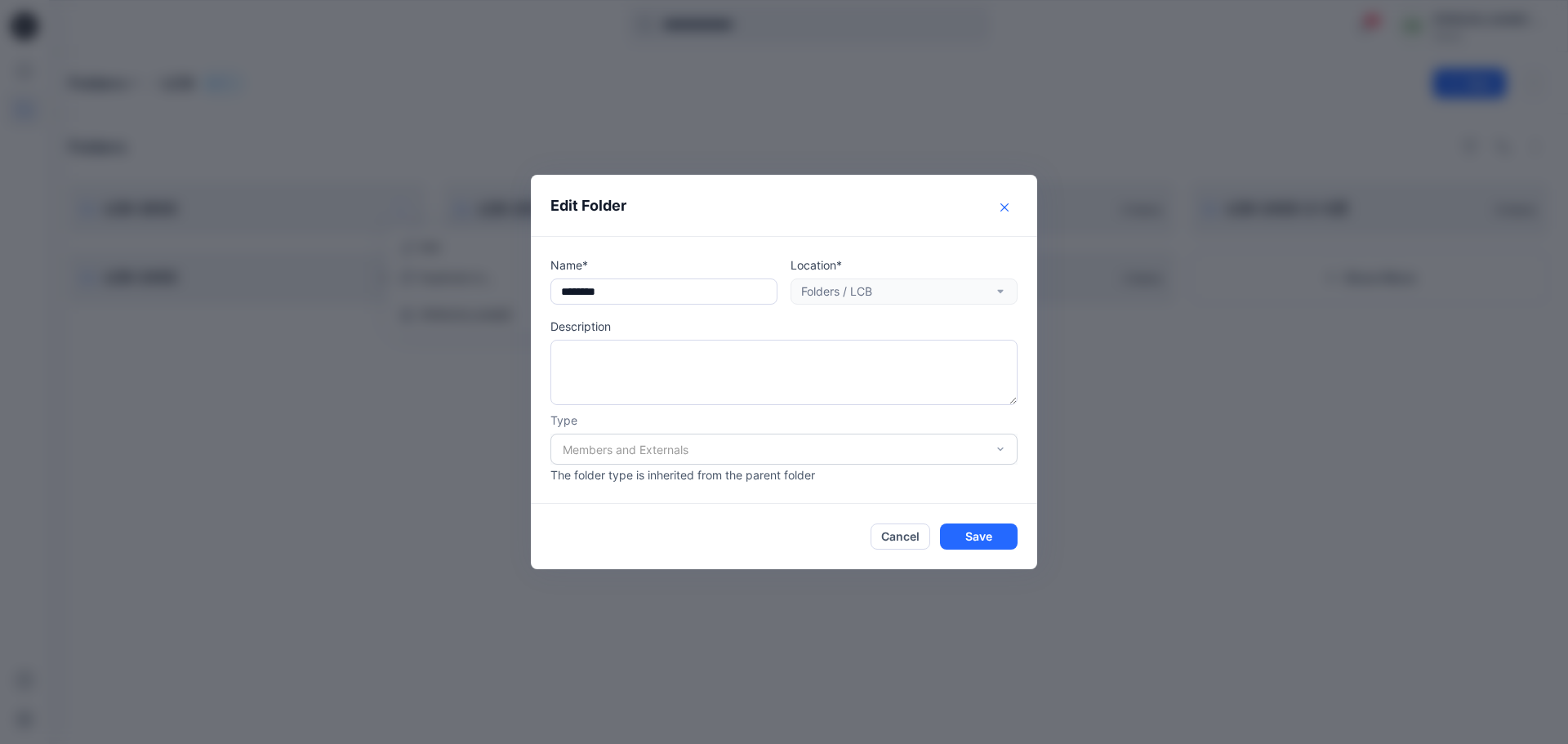
click at [1007, 206] on icon "Close" at bounding box center [1004, 207] width 8 height 8
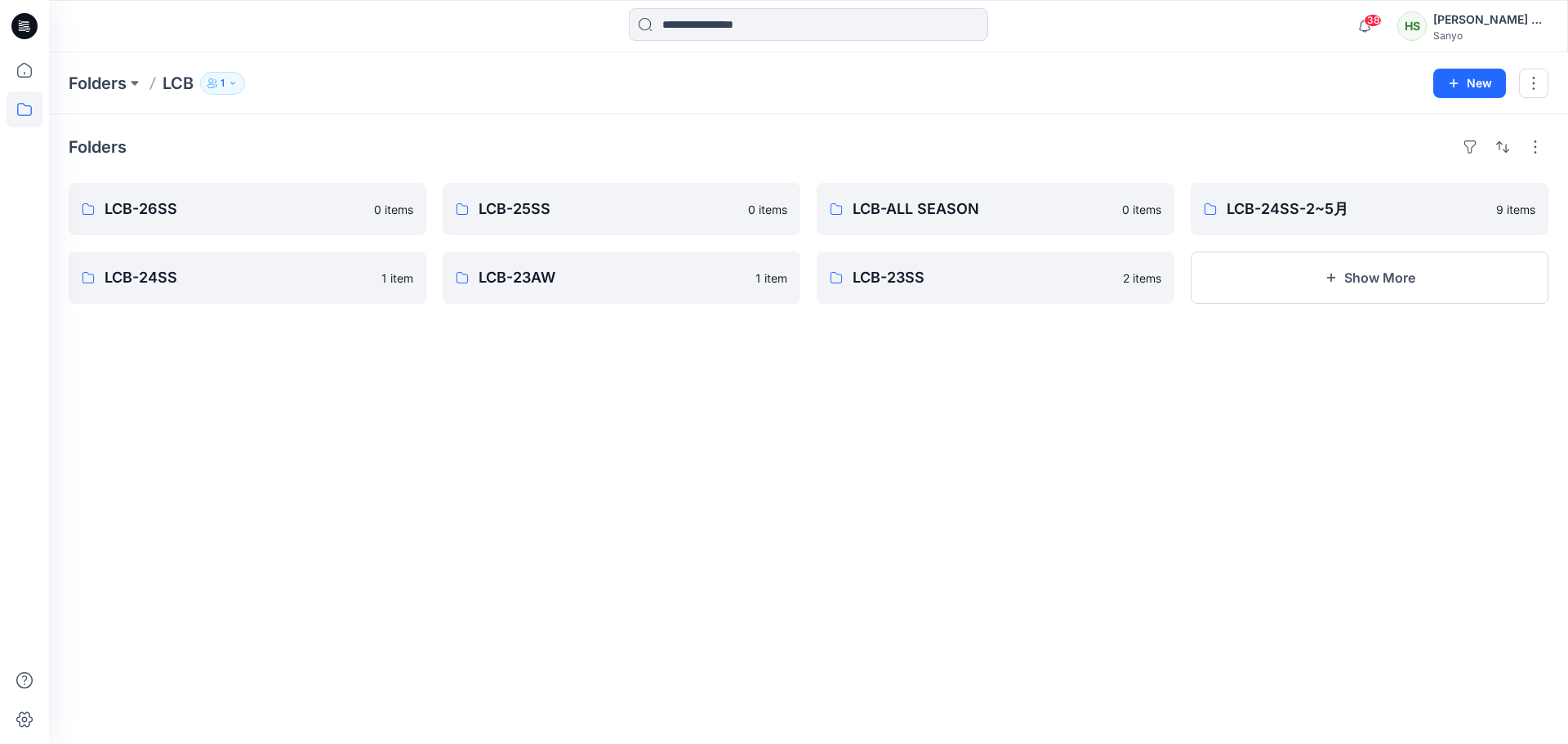
click at [917, 490] on div "Folders LCB-26SS 0 items LCB-24SS 1 item LCB-25SS 0 items LCB-23AW 1 item LCB-A…" at bounding box center [809, 429] width 1520 height 629
click at [1269, 211] on p "LCB-24SS-2~5月" at bounding box center [1368, 209] width 282 height 23
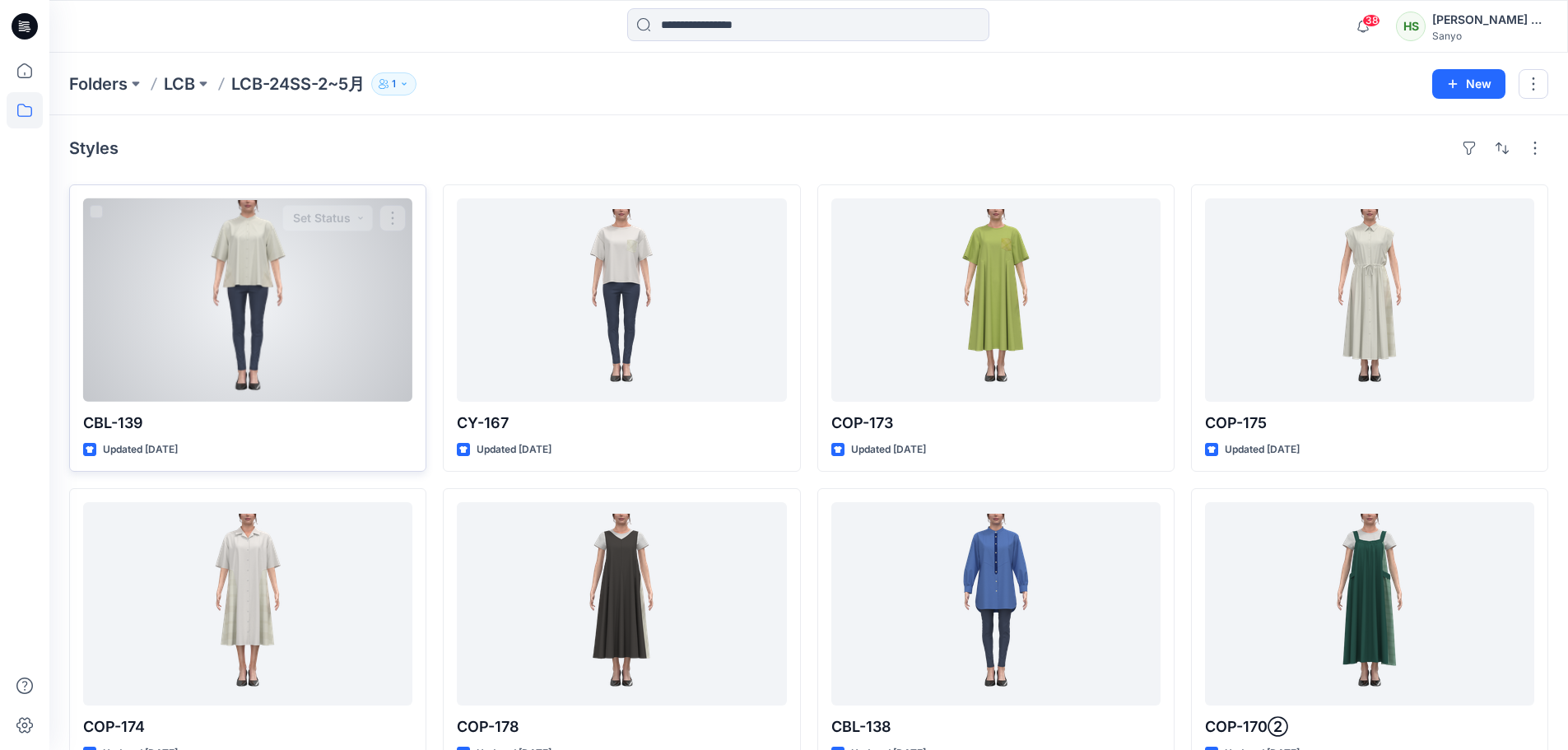
click at [274, 288] on div at bounding box center [248, 299] width 330 height 203
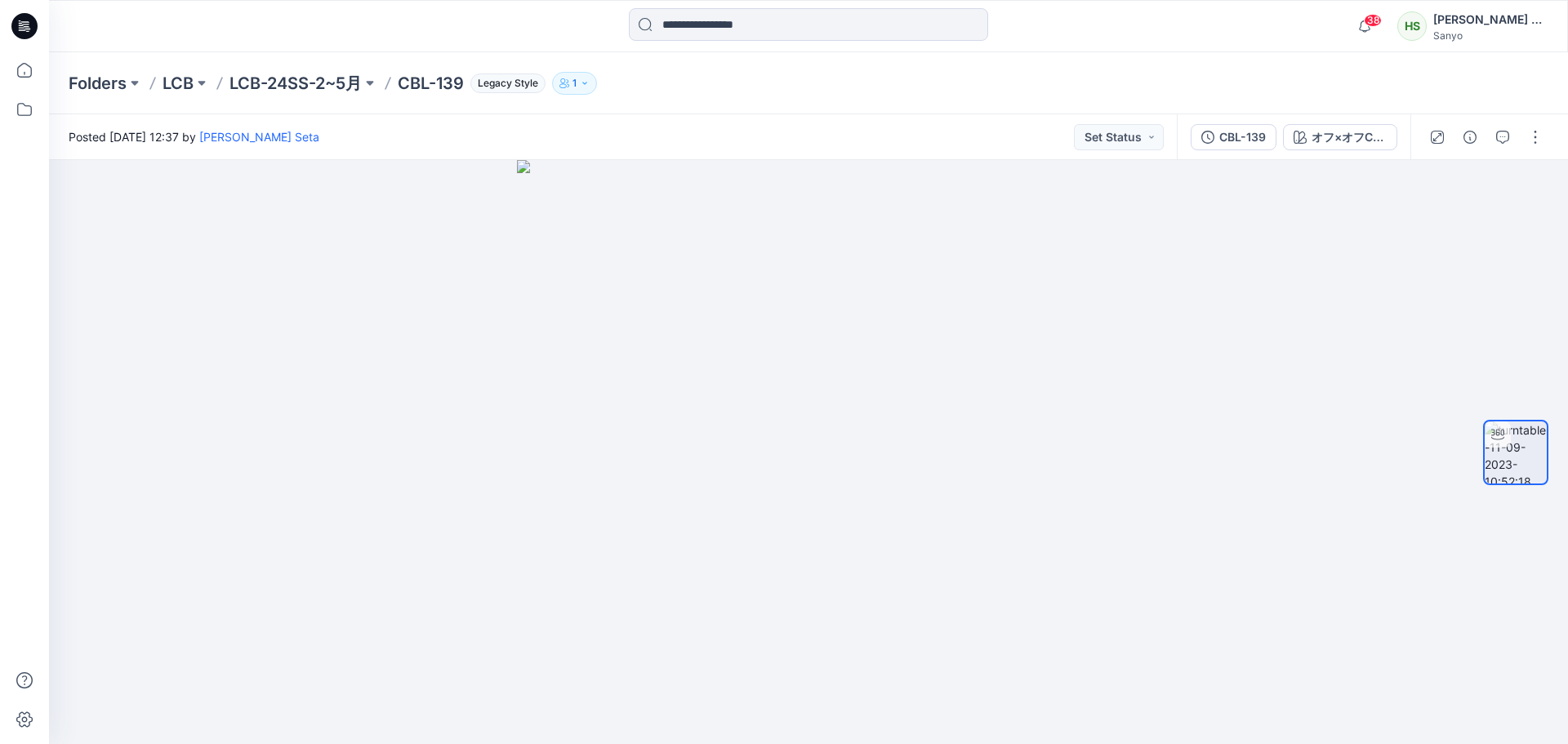
click at [991, 99] on div "Folders LCB LCB-24SS-2~5月 CBL-139 Legacy Style 1" at bounding box center [809, 83] width 1520 height 62
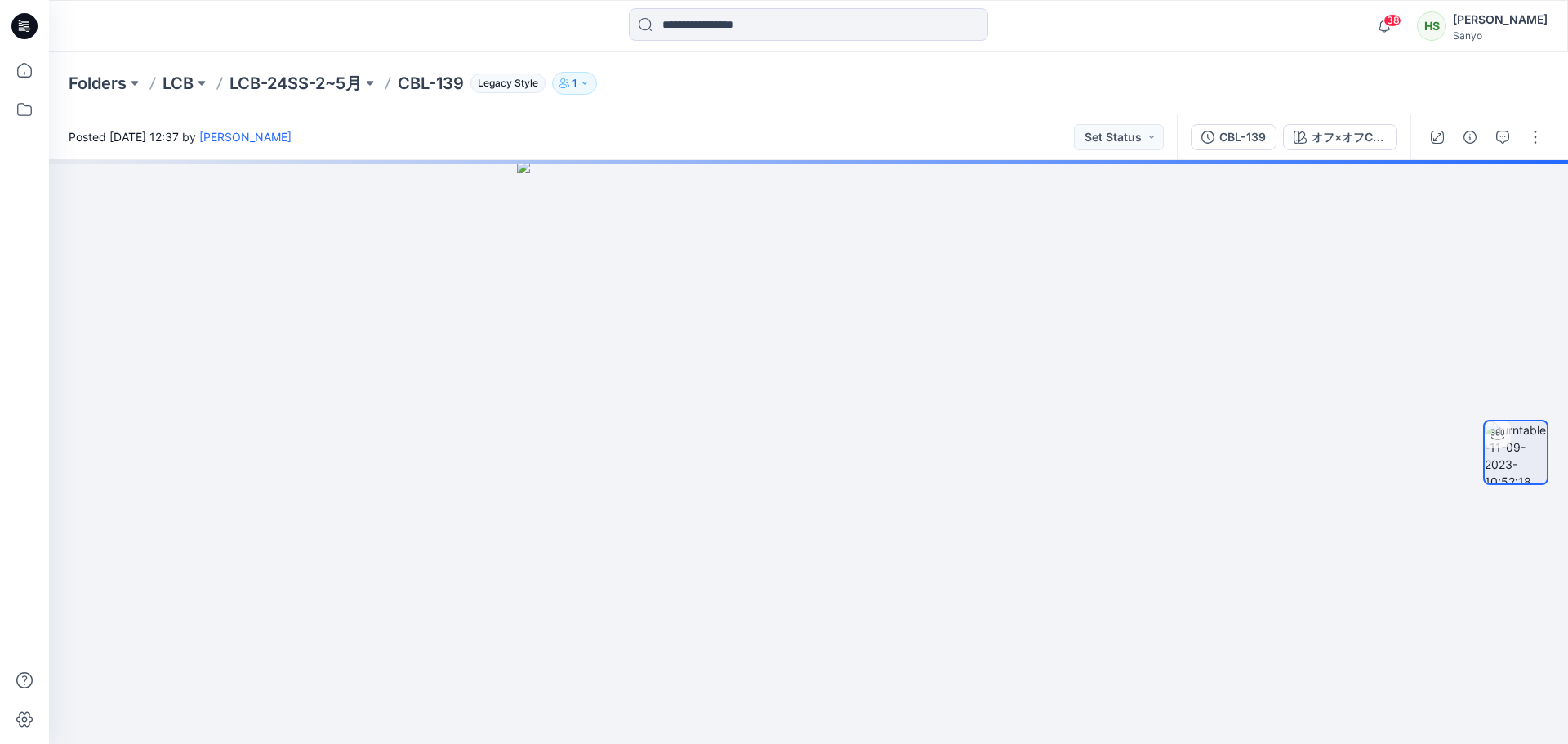
drag, startPoint x: 343, startPoint y: 101, endPoint x: 350, endPoint y: 81, distance: 21.2
click at [343, 101] on div "Folders LCB LCB-24SS-2~5月 CBL-139 Legacy Style 1" at bounding box center [809, 83] width 1520 height 62
click at [333, 94] on p "LCB-24SS-2~5月" at bounding box center [295, 83] width 132 height 23
